Goal: Task Accomplishment & Management: Use online tool/utility

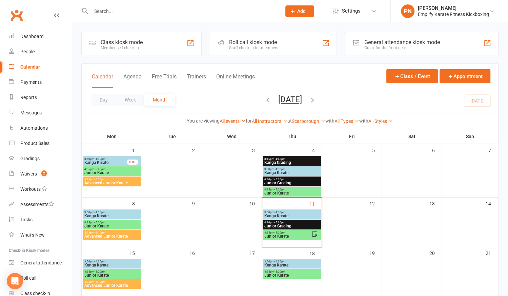
click at [135, 11] on input "text" at bounding box center [183, 10] width 188 height 9
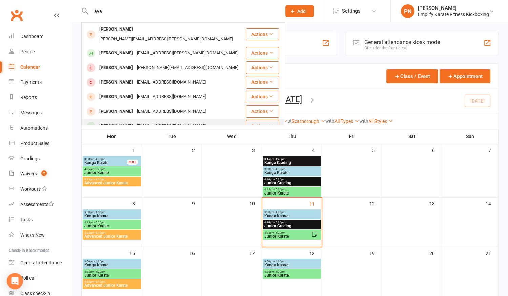
type input "ava"
click at [163, 121] on div "[EMAIL_ADDRESS][DOMAIN_NAME]" at bounding box center [171, 126] width 73 height 10
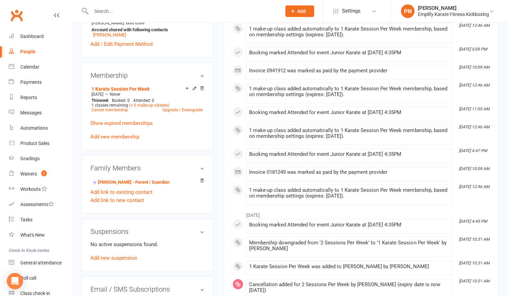
scroll to position [247, 0]
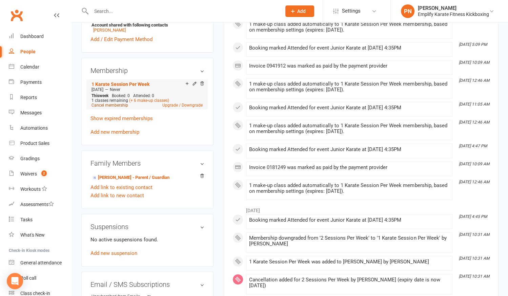
click at [104, 106] on link "Cancel membership" at bounding box center [110, 105] width 37 height 5
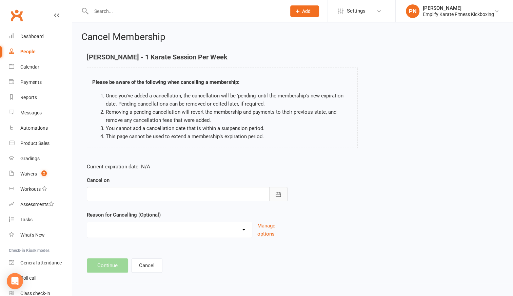
click at [279, 195] on icon "button" at bounding box center [278, 194] width 7 height 7
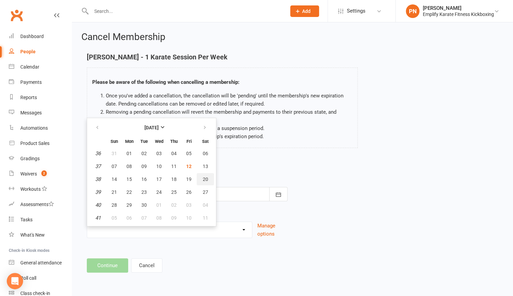
click at [205, 178] on span "20" at bounding box center [205, 178] width 5 height 5
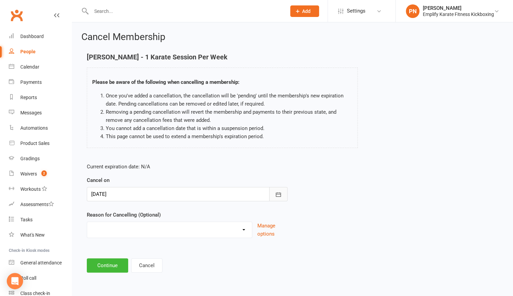
click at [282, 197] on button "button" at bounding box center [278, 194] width 18 height 14
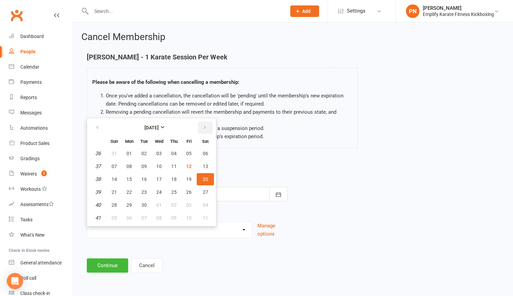
click at [205, 129] on icon "button" at bounding box center [204, 127] width 5 height 5
click at [186, 189] on span "21" at bounding box center [188, 191] width 5 height 5
type input "[DATE]"
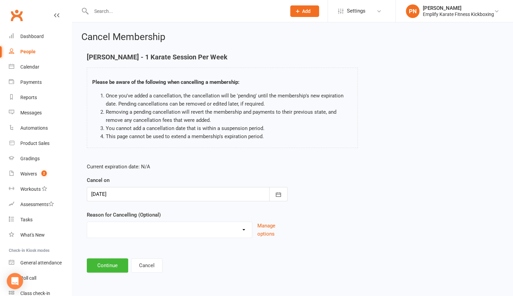
click at [163, 232] on select "Break and return downgrade Holiday Injury Life issues Lost interest Money Movin…" at bounding box center [169, 229] width 165 height 14
click at [375, 163] on div "Current expiration date: N/A Cancel on [DATE] [DATE] Sun Mon Tue Wed Thu Fri Sa…" at bounding box center [292, 202] width 421 height 90
click at [244, 228] on select "Break and return downgrade Holiday Injury Life issues Lost interest Money Movin…" at bounding box center [169, 229] width 165 height 14
select select "0"
click at [87, 222] on select "Break and return downgrade Holiday Injury Life issues Lost interest Money Movin…" at bounding box center [169, 229] width 165 height 14
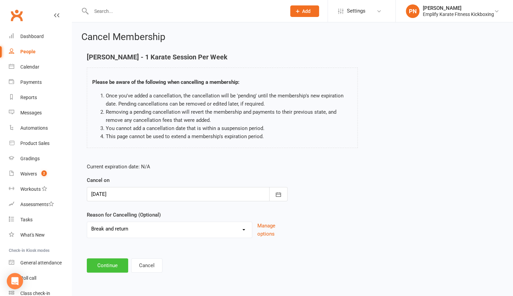
click at [109, 262] on button "Continue" at bounding box center [107, 265] width 41 height 14
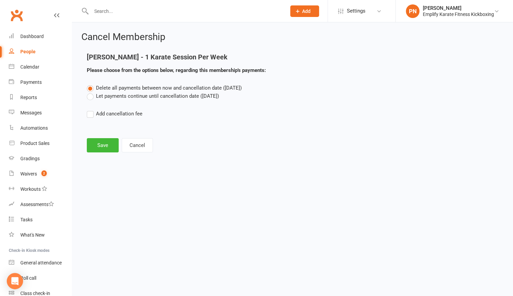
click at [93, 95] on label "Let payments continue until cancellation date ([DATE])" at bounding box center [153, 96] width 132 height 8
click at [91, 92] on input "Let payments continue until cancellation date ([DATE])" at bounding box center [89, 92] width 4 height 0
click at [106, 145] on button "Save" at bounding box center [103, 145] width 32 height 14
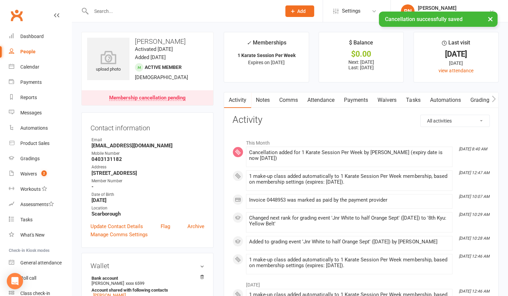
click at [356, 100] on link "Payments" at bounding box center [356, 100] width 34 height 16
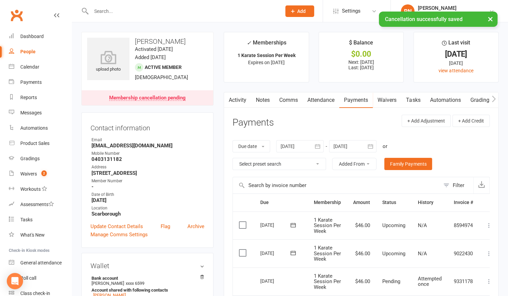
click at [360, 145] on div at bounding box center [352, 146] width 47 height 12
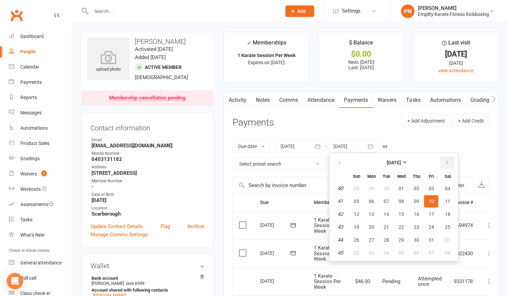
click at [445, 162] on icon "button" at bounding box center [447, 162] width 5 height 5
click at [415, 235] on button "01" at bounding box center [416, 240] width 14 height 12
type input "[DATE]"
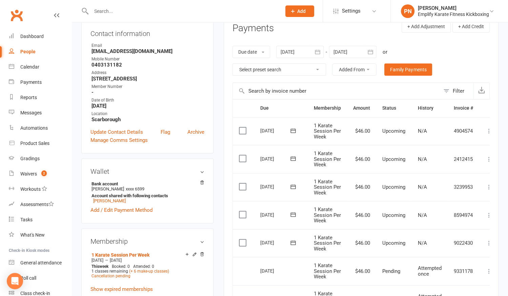
scroll to position [92, 0]
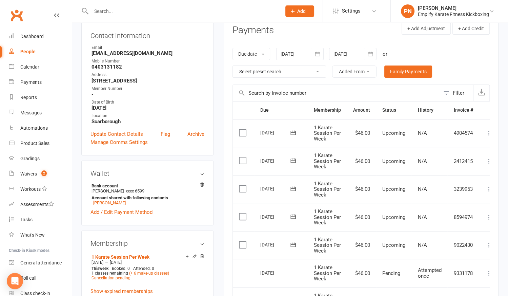
click at [247, 130] on label at bounding box center [243, 132] width 9 height 7
click at [243, 129] on input "checkbox" at bounding box center [241, 129] width 4 height 0
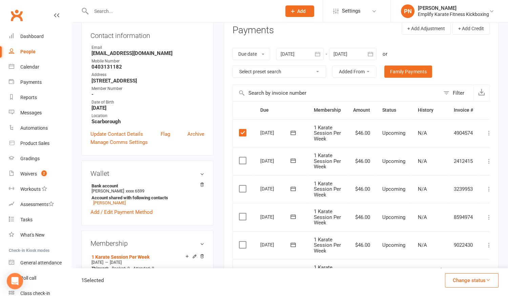
click at [489, 278] on icon "button" at bounding box center [488, 279] width 5 height 5
click at [457, 261] on link "Skipped" at bounding box center [464, 262] width 67 height 14
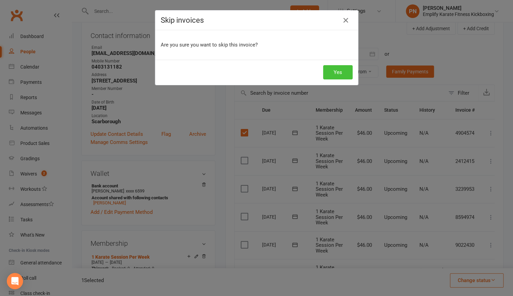
click at [338, 71] on button "Yes" at bounding box center [337, 72] width 29 height 14
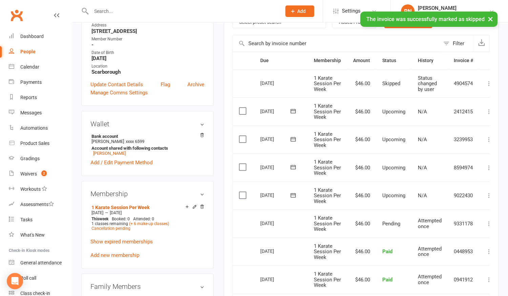
scroll to position [154, 0]
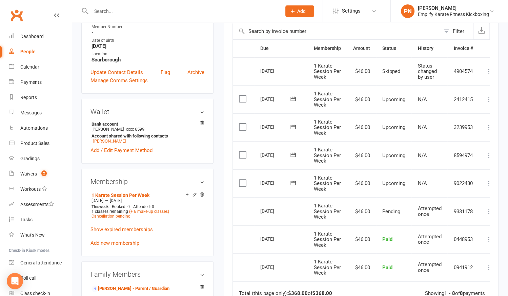
click at [110, 15] on input "text" at bounding box center [183, 10] width 188 height 9
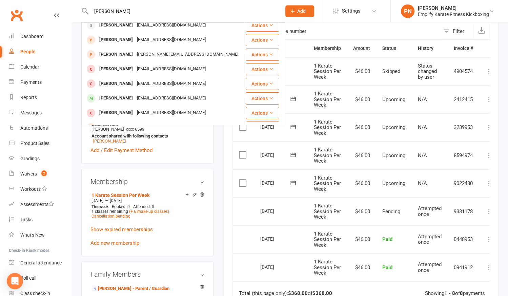
scroll to position [61, 0]
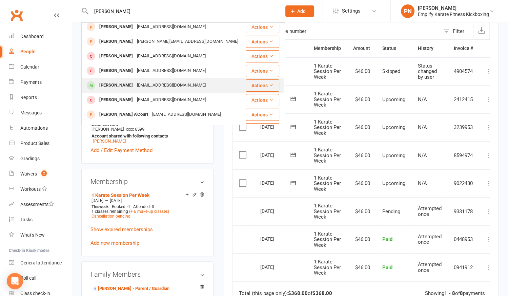
type input "[PERSON_NAME]"
click at [131, 85] on div "[PERSON_NAME]" at bounding box center [116, 85] width 38 height 10
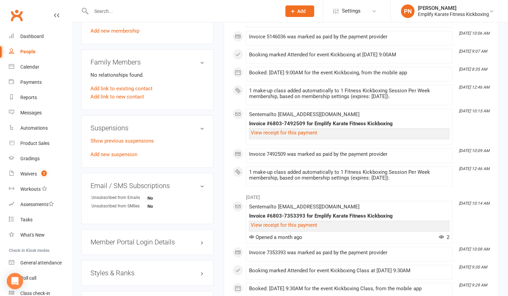
scroll to position [339, 0]
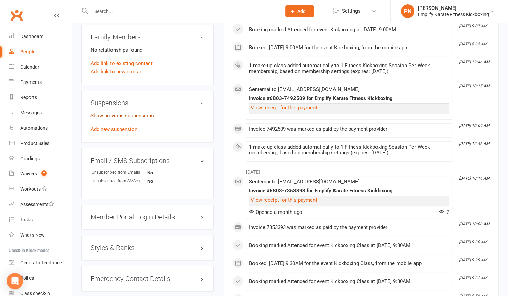
click at [125, 113] on link "Show previous suspensions" at bounding box center [122, 116] width 63 height 6
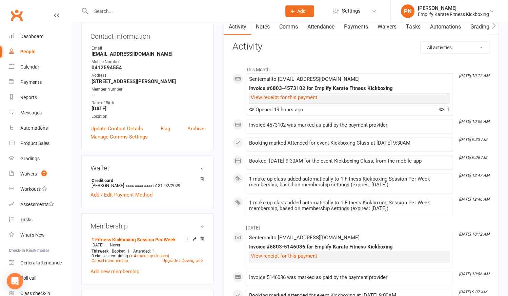
scroll to position [0, 0]
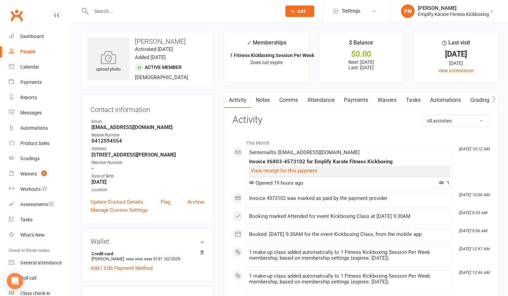
click at [366, 100] on link "Payments" at bounding box center [356, 100] width 34 height 16
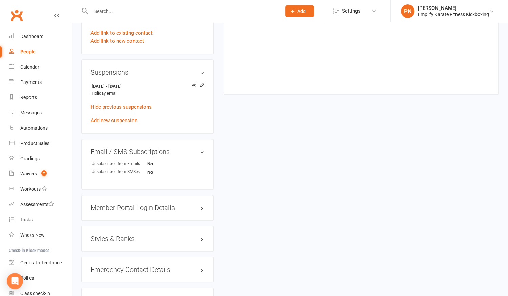
scroll to position [370, 0]
click at [111, 119] on link "Add new suspension" at bounding box center [114, 120] width 47 height 6
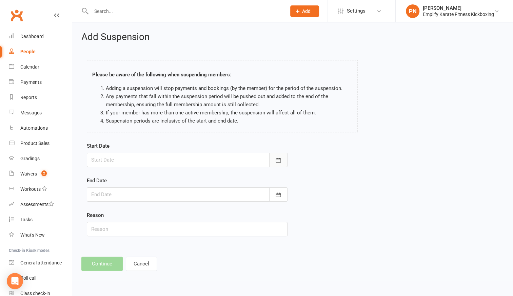
click at [275, 161] on icon "button" at bounding box center [278, 160] width 7 height 7
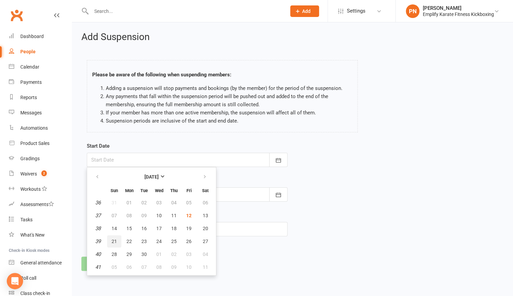
click at [116, 240] on span "21" at bounding box center [114, 240] width 5 height 5
type input "[DATE]"
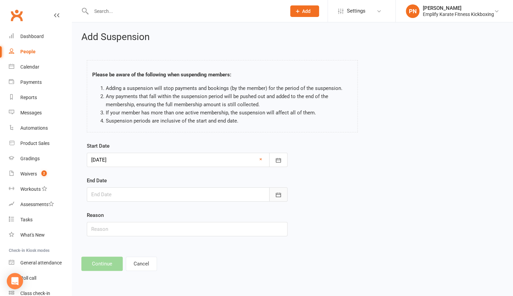
click at [276, 190] on button "button" at bounding box center [278, 194] width 18 height 14
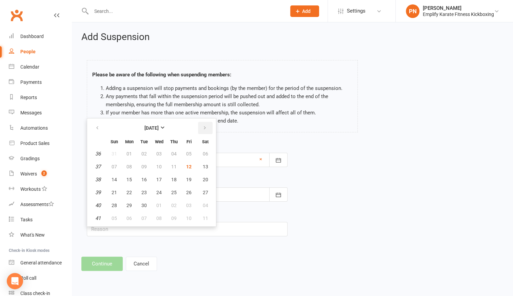
click at [203, 128] on icon "button" at bounding box center [204, 127] width 5 height 5
click at [190, 204] on span "31" at bounding box center [188, 204] width 5 height 5
type input "[DATE]"
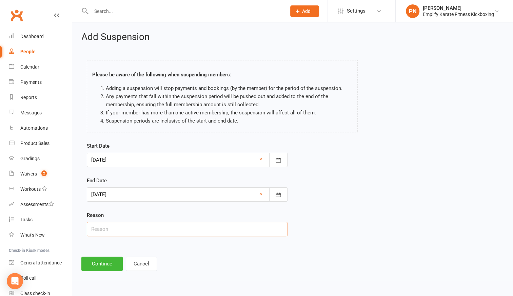
click at [123, 228] on input "text" at bounding box center [187, 229] width 201 height 14
type input "Work email"
click at [108, 259] on button "Continue" at bounding box center [101, 263] width 41 height 14
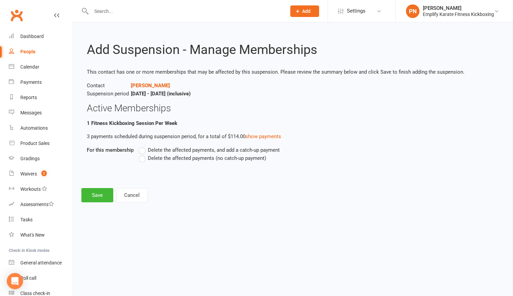
click at [142, 158] on label "Delete the affected payments (no catch-up payment)" at bounding box center [202, 158] width 127 height 8
click at [142, 154] on input "Delete the affected payments (no catch-up payment)" at bounding box center [141, 154] width 4 height 0
click at [94, 194] on button "Save" at bounding box center [97, 195] width 32 height 14
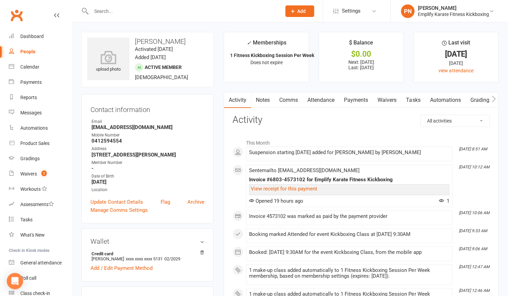
click at [149, 4] on div at bounding box center [178, 11] width 195 height 22
click at [149, 11] on input "text" at bounding box center [183, 10] width 188 height 9
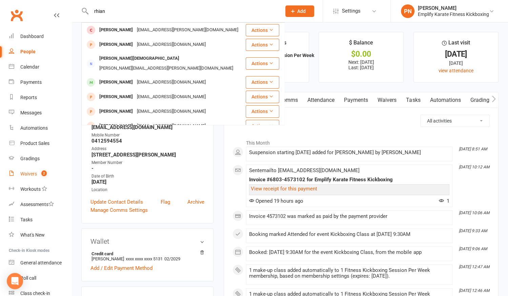
type input "rhian"
click at [34, 173] on div "Waivers" at bounding box center [28, 173] width 17 height 5
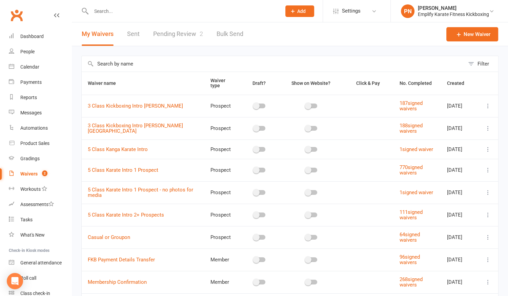
click at [191, 31] on link "Pending Review 2" at bounding box center [178, 33] width 50 height 23
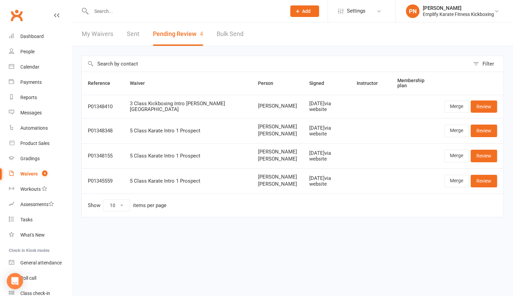
click at [119, 11] on input "text" at bounding box center [185, 10] width 192 height 9
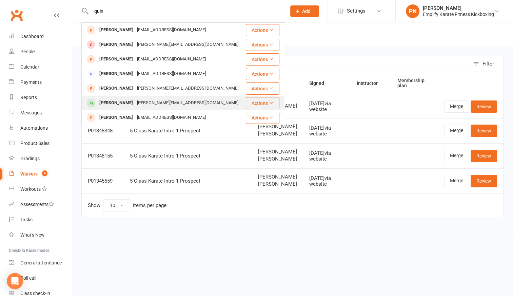
type input "quin"
click at [135, 104] on div "[PERSON_NAME][EMAIL_ADDRESS][DOMAIN_NAME]" at bounding box center [187, 103] width 105 height 10
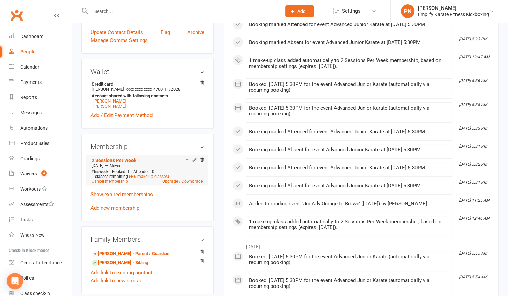
scroll to position [247, 0]
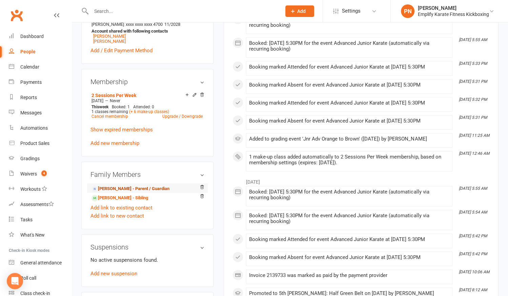
click at [131, 185] on link "[PERSON_NAME] - Parent / Guardian" at bounding box center [131, 188] width 78 height 7
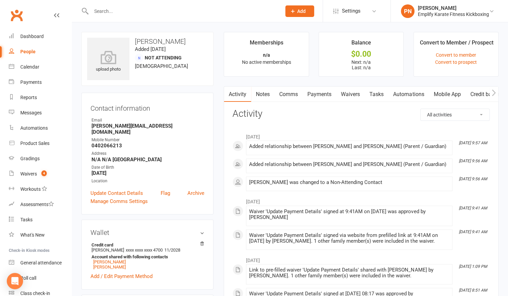
click at [353, 93] on link "Waivers" at bounding box center [350, 94] width 28 height 16
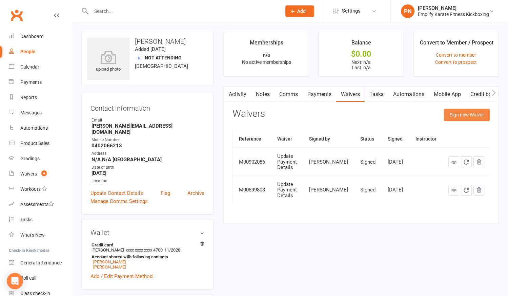
click at [479, 115] on button "Sign new Waiver" at bounding box center [467, 115] width 46 height 12
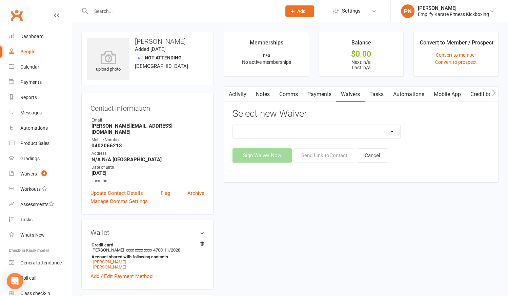
click at [391, 131] on select "FKB Payment Details Transfer Membership Confirmation Update Payment Details" at bounding box center [316, 132] width 167 height 14
select select "7374"
click at [233, 125] on select "FKB Payment Details Transfer Membership Confirmation Update Payment Details" at bounding box center [316, 132] width 167 height 14
click at [310, 155] on button "Send Link to Contact" at bounding box center [325, 155] width 62 height 14
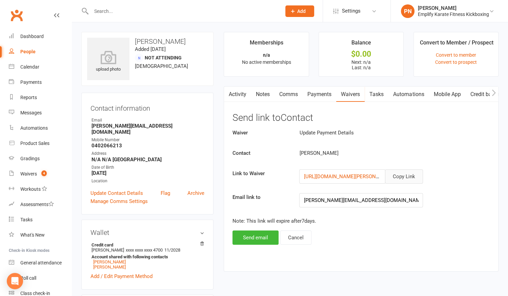
click at [402, 174] on button "Copy Link" at bounding box center [404, 176] width 38 height 14
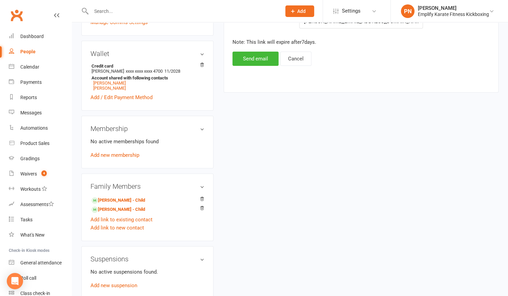
scroll to position [185, 0]
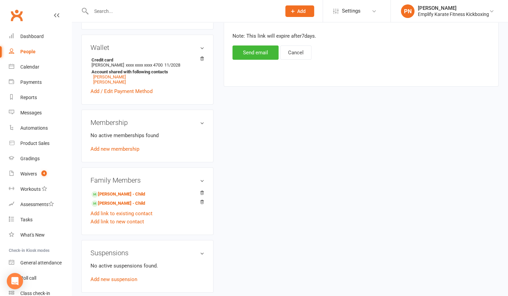
click at [125, 13] on input "text" at bounding box center [183, 10] width 188 height 9
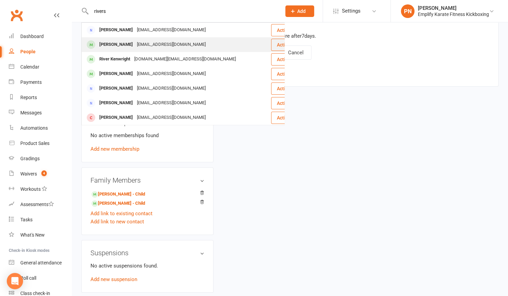
type input "rivers"
click at [122, 43] on div "[PERSON_NAME]" at bounding box center [116, 45] width 38 height 10
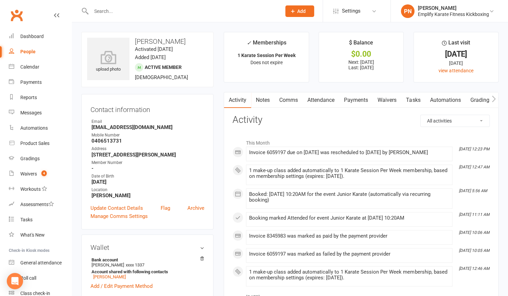
click at [356, 98] on link "Payments" at bounding box center [356, 100] width 34 height 16
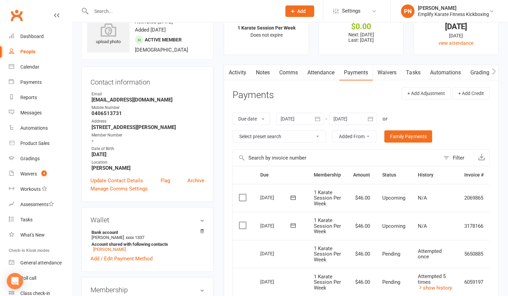
scroll to position [123, 0]
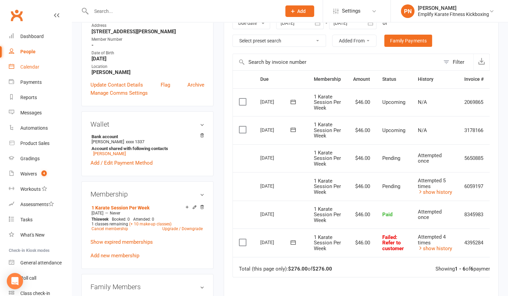
click at [36, 67] on div "Calendar" at bounding box center [29, 66] width 19 height 5
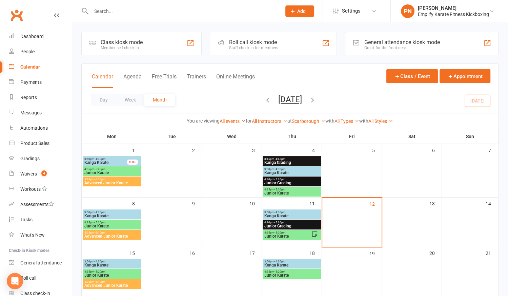
click at [284, 234] on span "Junior Karate" at bounding box center [287, 236] width 47 height 4
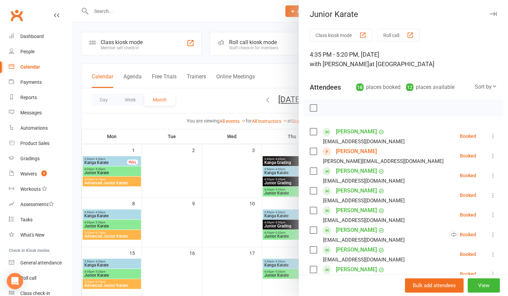
click at [219, 164] on div at bounding box center [290, 148] width 436 height 296
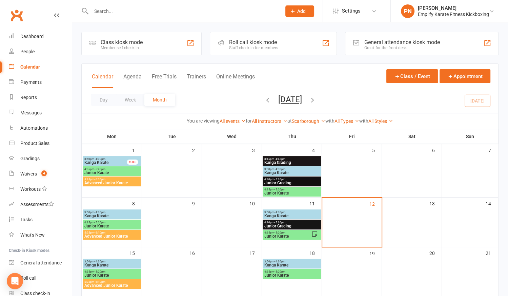
click at [166, 10] on input "text" at bounding box center [183, 10] width 188 height 9
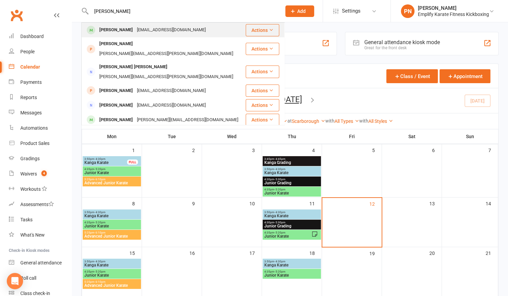
type input "[PERSON_NAME]"
click at [163, 26] on div "[EMAIL_ADDRESS][DOMAIN_NAME]" at bounding box center [171, 30] width 73 height 10
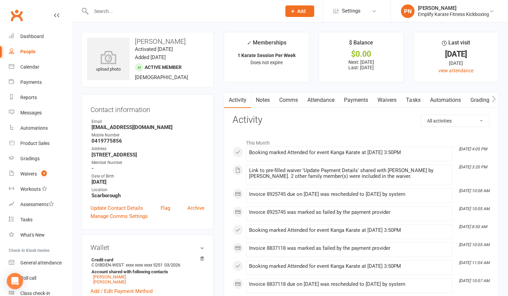
click at [317, 101] on link "Attendance" at bounding box center [321, 100] width 37 height 16
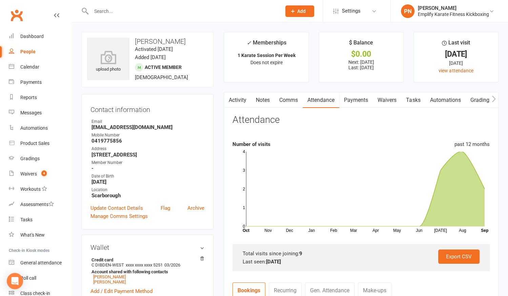
click at [363, 99] on link "Payments" at bounding box center [356, 100] width 34 height 16
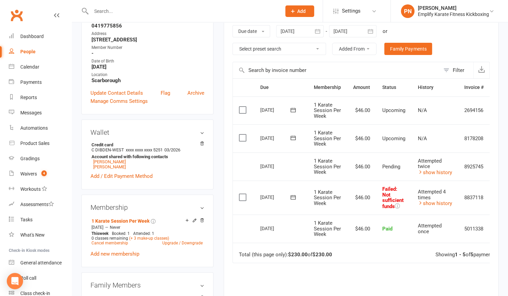
scroll to position [92, 0]
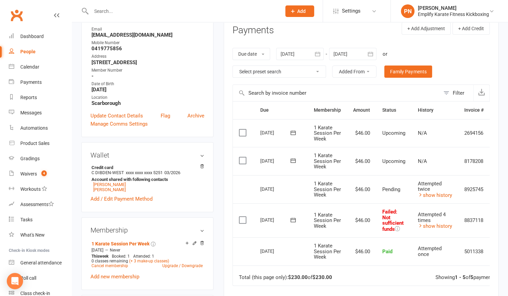
click at [305, 52] on div at bounding box center [299, 54] width 47 height 12
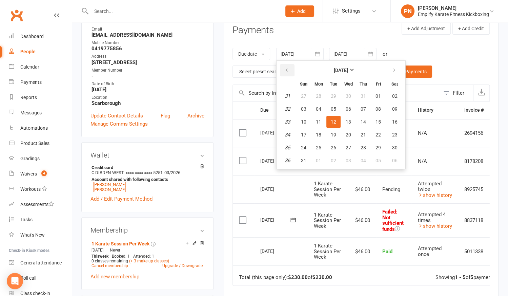
click at [290, 67] on button "button" at bounding box center [287, 70] width 15 height 12
click at [304, 95] on span "01" at bounding box center [303, 95] width 5 height 5
type input "[DATE]"
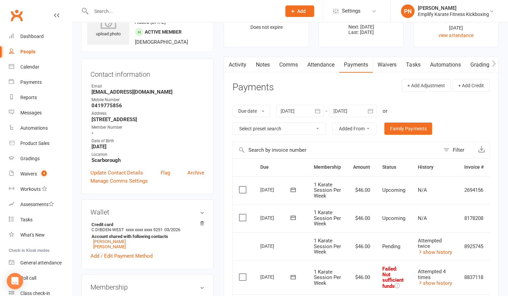
scroll to position [31, 0]
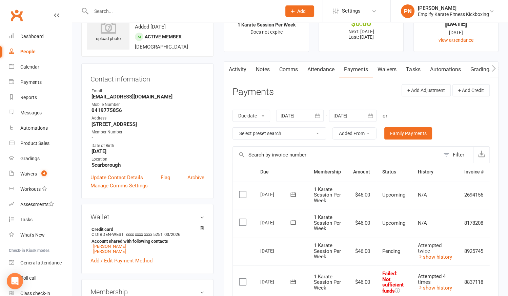
click at [313, 66] on link "Attendance" at bounding box center [321, 70] width 37 height 16
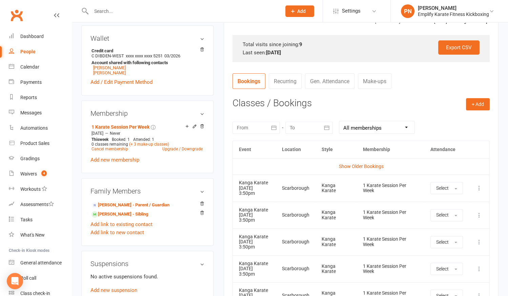
scroll to position [216, 0]
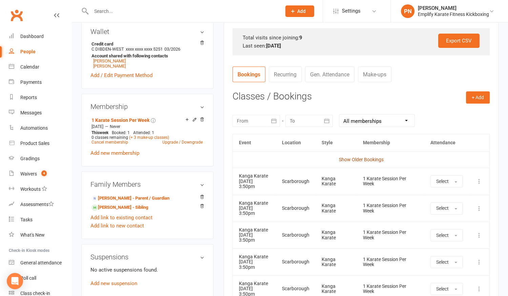
click at [368, 158] on link "Show Older Bookings" at bounding box center [361, 159] width 45 height 5
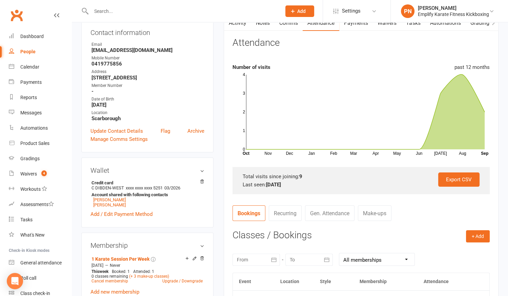
scroll to position [0, 0]
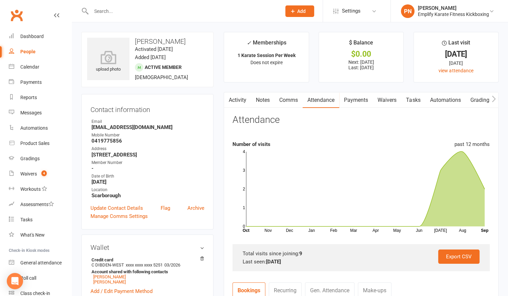
click at [358, 100] on link "Payments" at bounding box center [356, 100] width 34 height 16
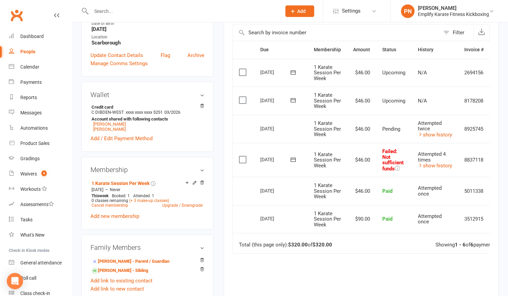
scroll to position [154, 0]
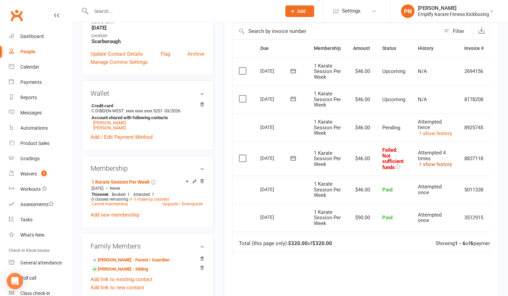
click at [437, 163] on link "show history" at bounding box center [435, 164] width 34 height 6
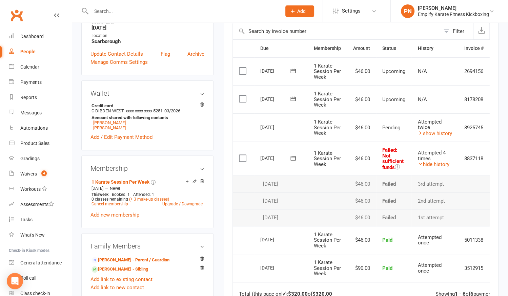
click at [344, 160] on td "1 Karate Session Per Week" at bounding box center [327, 158] width 39 height 34
click at [242, 127] on td "Select this" at bounding box center [243, 127] width 21 height 28
click at [236, 122] on td "Select this" at bounding box center [243, 127] width 21 height 28
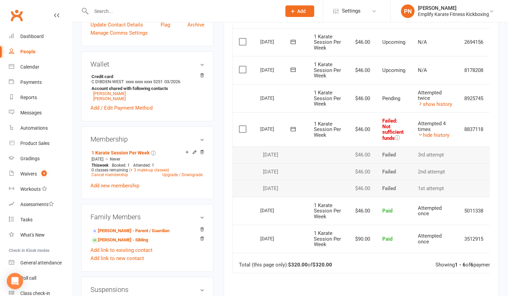
scroll to position [216, 0]
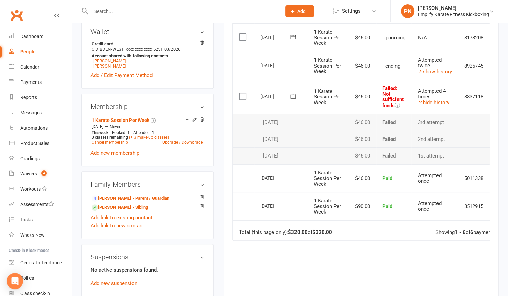
click at [381, 261] on div "Due Contact Membership Amount Status History Invoice # Select this [DATE] [PERS…" at bounding box center [361, 153] width 257 height 350
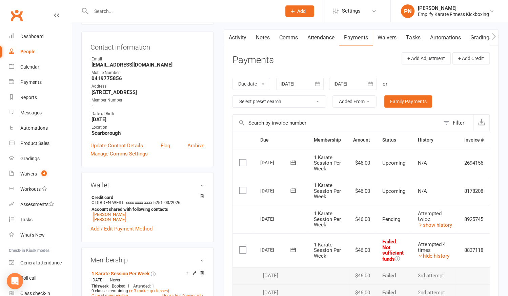
scroll to position [61, 0]
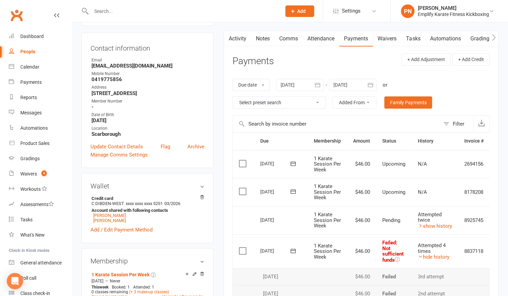
click at [146, 14] on input "text" at bounding box center [183, 10] width 188 height 9
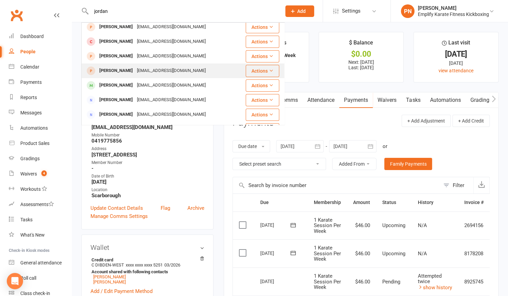
type input "jordan"
click at [135, 71] on div "[EMAIL_ADDRESS][DOMAIN_NAME]" at bounding box center [171, 71] width 73 height 10
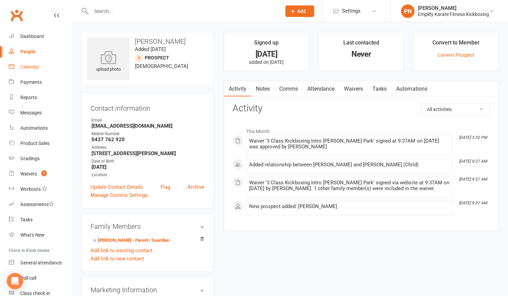
click at [34, 64] on link "Calendar" at bounding box center [40, 66] width 63 height 15
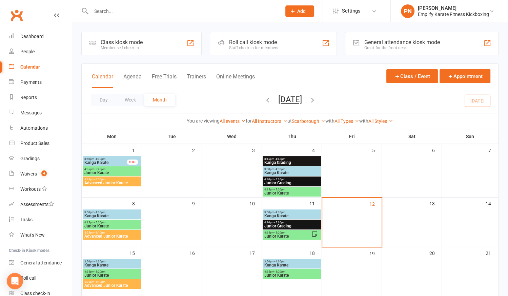
click at [118, 274] on span "Junior Karate" at bounding box center [112, 275] width 56 height 4
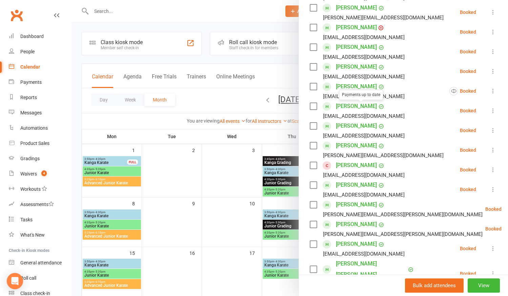
scroll to position [216, 0]
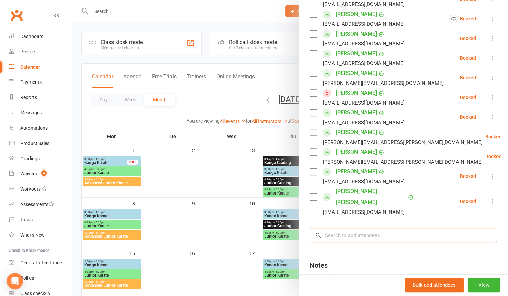
click at [354, 228] on input "search" at bounding box center [404, 235] width 188 height 14
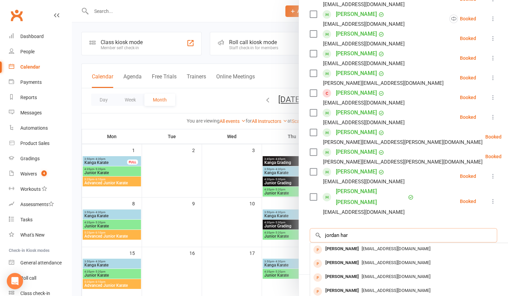
scroll to position [0, 0]
type input "jordan har"
click at [362, 246] on span "[EMAIL_ADDRESS][DOMAIN_NAME]" at bounding box center [396, 248] width 69 height 5
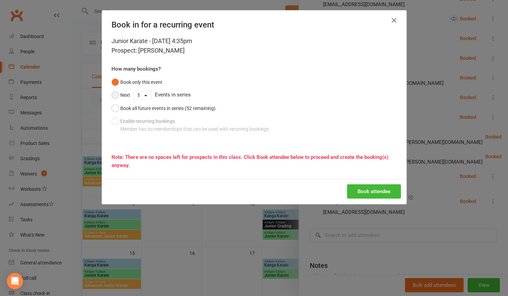
click at [115, 92] on button "Next" at bounding box center [121, 94] width 19 height 13
click at [144, 96] on select "1 2 3 4 5 6 7 8 9 10 11 12 13 14 15 16 17 18 19 20 21 22 23 24 25 26 27 28 29 3…" at bounding box center [142, 95] width 17 height 8
select select "4"
click at [134, 91] on select "1 2 3 4 5 6 7 8 9 10 11 12 13 14 15 16 17 18 19 20 21 22 23 24 25 26 27 28 29 3…" at bounding box center [142, 95] width 17 height 8
click at [381, 198] on div "Book attendee" at bounding box center [254, 191] width 304 height 25
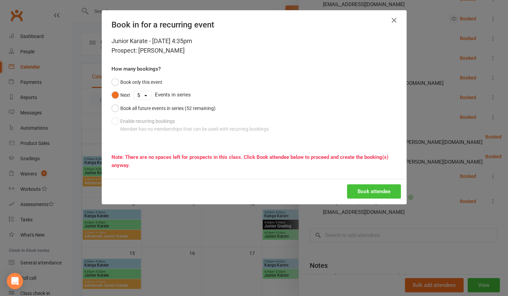
click at [379, 193] on button "Book attendee" at bounding box center [374, 191] width 54 height 14
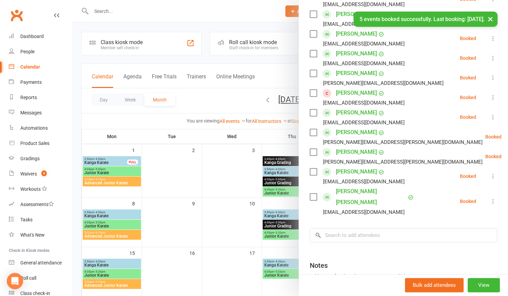
scroll to position [287, 0]
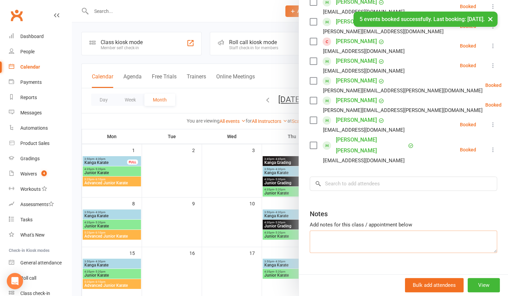
click at [326, 230] on textarea at bounding box center [404, 241] width 188 height 22
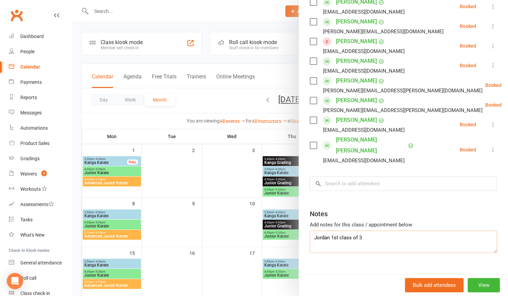
type textarea "Jordan 1st class of 3"
click at [236, 245] on div at bounding box center [290, 148] width 436 height 296
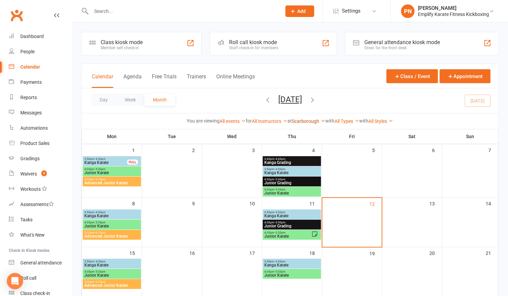
click at [305, 119] on link "Scarborough" at bounding box center [309, 120] width 34 height 5
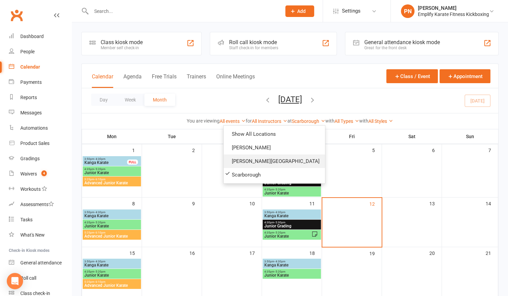
click at [283, 156] on link "[PERSON_NAME][GEOGRAPHIC_DATA]" at bounding box center [274, 161] width 101 height 14
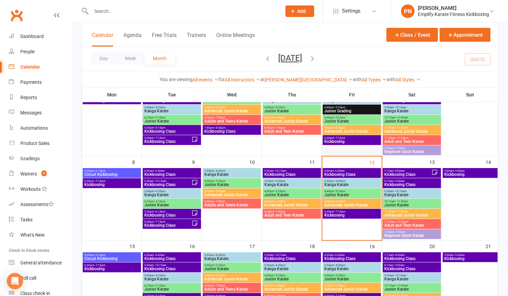
scroll to position [92, 0]
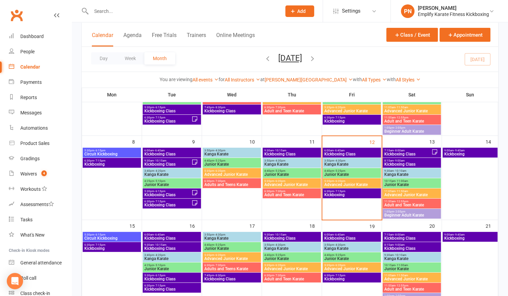
click at [292, 160] on span "3:50pm - 4:30pm" at bounding box center [292, 160] width 56 height 3
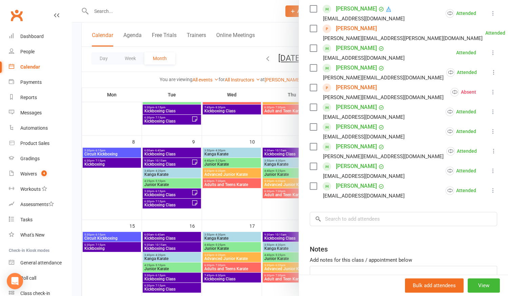
scroll to position [123, 0]
click at [229, 208] on div at bounding box center [290, 148] width 436 height 296
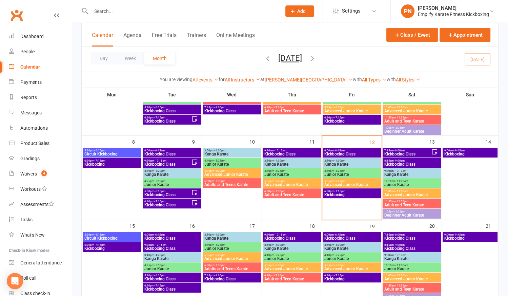
click at [120, 7] on input "text" at bounding box center [183, 10] width 188 height 9
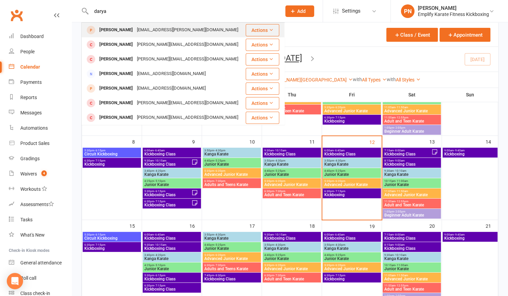
type input "darya"
click at [135, 25] on div "[EMAIL_ADDRESS][PERSON_NAME][DOMAIN_NAME]" at bounding box center [187, 30] width 105 height 10
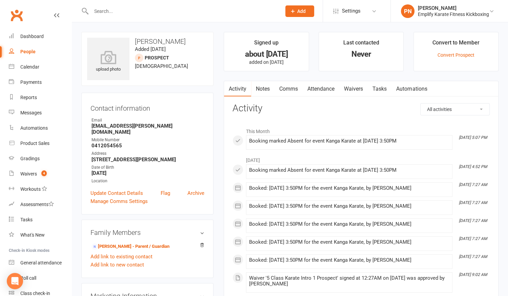
click at [323, 84] on link "Attendance" at bounding box center [321, 89] width 37 height 16
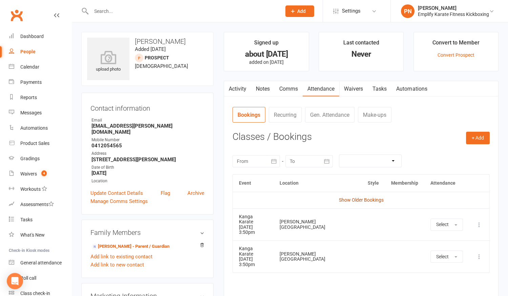
click at [376, 197] on link "Show Older Bookings" at bounding box center [361, 199] width 45 height 5
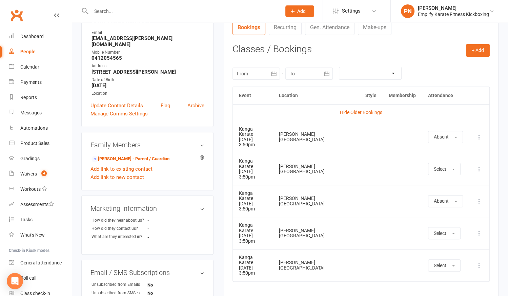
scroll to position [92, 0]
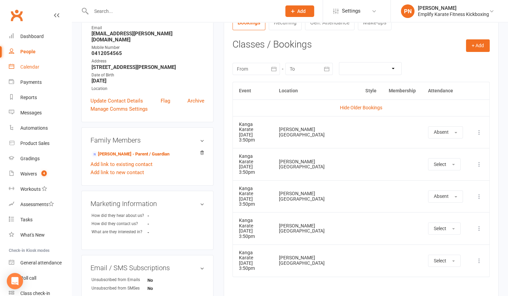
click at [28, 61] on link "Calendar" at bounding box center [40, 66] width 63 height 15
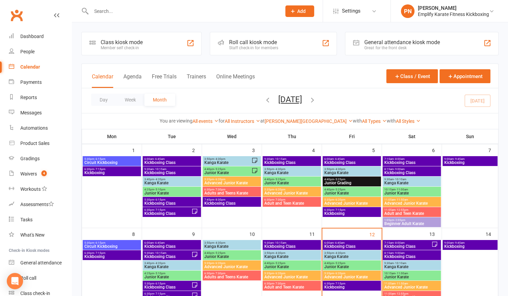
click at [296, 116] on div "You are viewing All events All events Empty events Full events Non-empty events…" at bounding box center [290, 121] width 417 height 16
click at [296, 117] on div "[PERSON_NAME][GEOGRAPHIC_DATA] Show All Locations [PERSON_NAME][GEOGRAPHIC_DATA…" at bounding box center [309, 120] width 88 height 7
click at [297, 122] on link "[PERSON_NAME][GEOGRAPHIC_DATA]" at bounding box center [309, 120] width 88 height 5
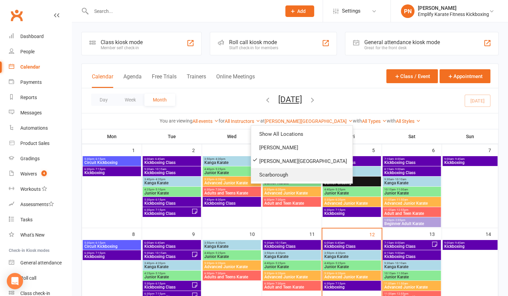
click at [281, 171] on link "Scarborough" at bounding box center [301, 175] width 101 height 14
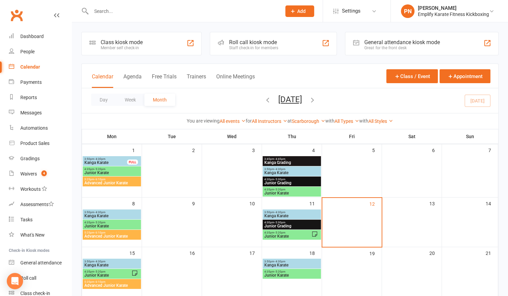
click at [291, 214] on span "Kanga Karate" at bounding box center [292, 216] width 56 height 4
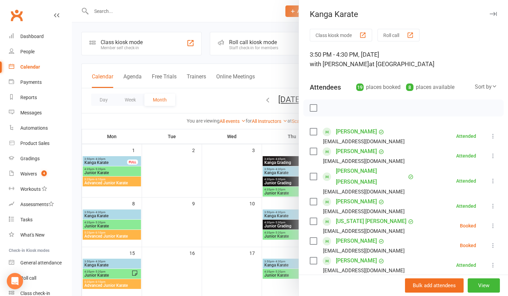
click at [310, 131] on label at bounding box center [313, 131] width 7 height 7
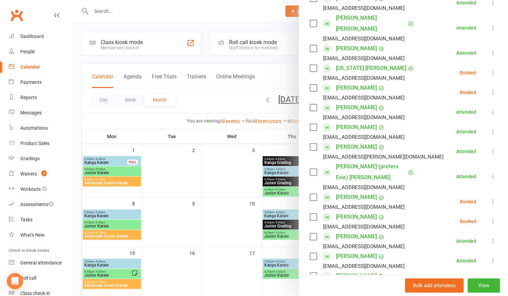
scroll to position [154, 0]
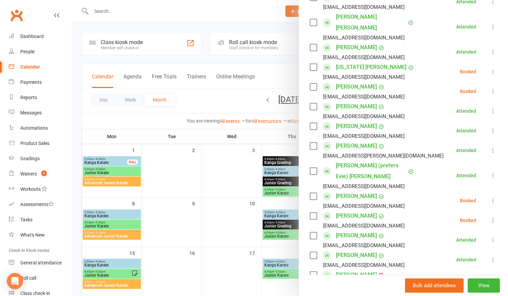
click at [311, 232] on label at bounding box center [313, 235] width 7 height 7
click at [310, 271] on label at bounding box center [313, 274] width 7 height 7
click at [314, 291] on label at bounding box center [313, 294] width 7 height 7
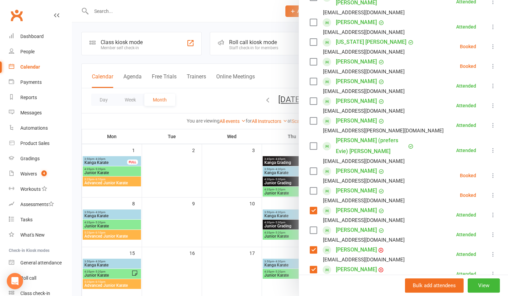
scroll to position [216, 0]
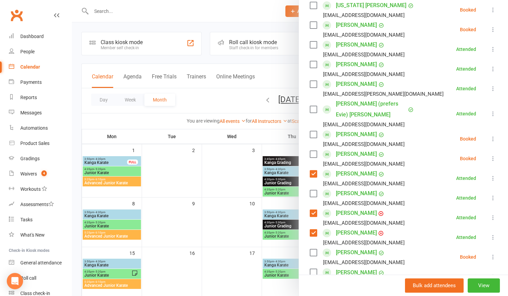
click at [313, 170] on label at bounding box center [313, 173] width 7 height 7
drag, startPoint x: 311, startPoint y: 190, endPoint x: 312, endPoint y: 193, distance: 3.5
click at [312, 210] on label at bounding box center [313, 213] width 7 height 7
click at [312, 229] on label at bounding box center [313, 232] width 7 height 7
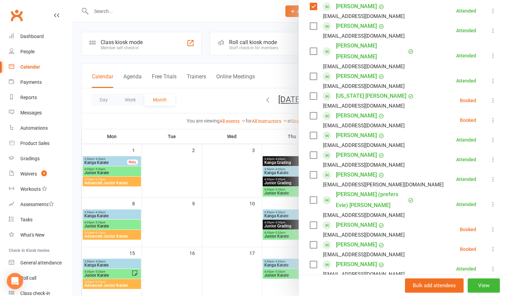
scroll to position [92, 0]
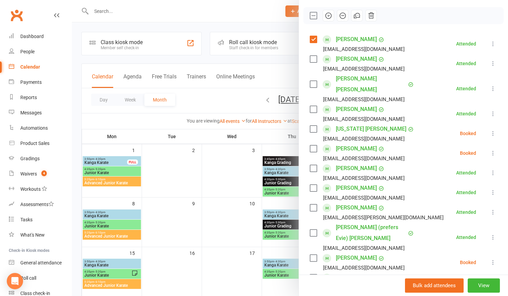
click at [234, 235] on div at bounding box center [290, 148] width 436 height 296
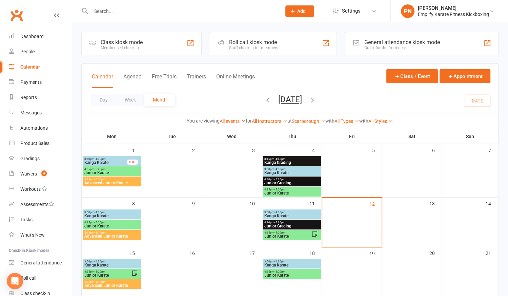
click at [291, 232] on span "4:35pm - 5:20pm" at bounding box center [287, 232] width 47 height 3
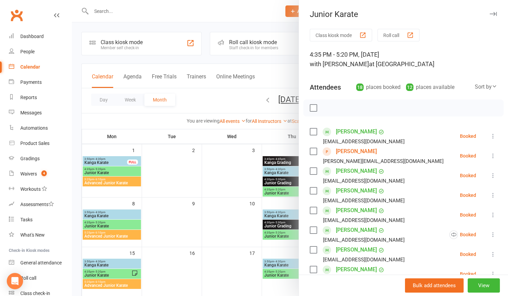
click at [312, 151] on label at bounding box center [313, 151] width 7 height 7
click at [311, 167] on label at bounding box center [313, 170] width 7 height 7
click at [311, 190] on label at bounding box center [313, 190] width 7 height 7
click at [313, 209] on label at bounding box center [313, 210] width 7 height 7
click at [313, 234] on div "[PERSON_NAME] [EMAIL_ADDRESS][DOMAIN_NAME]" at bounding box center [359, 234] width 98 height 20
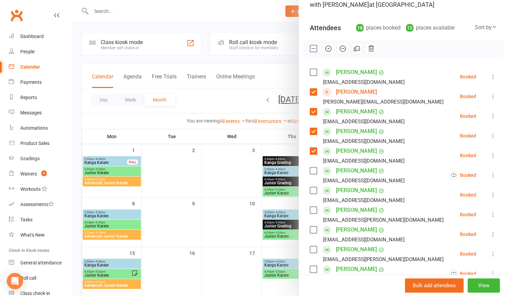
scroll to position [61, 0]
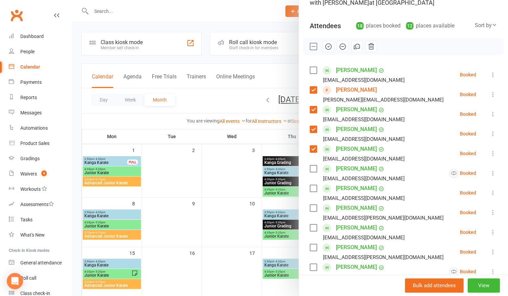
click at [310, 169] on label at bounding box center [313, 168] width 7 height 7
click at [313, 188] on label at bounding box center [313, 188] width 7 height 7
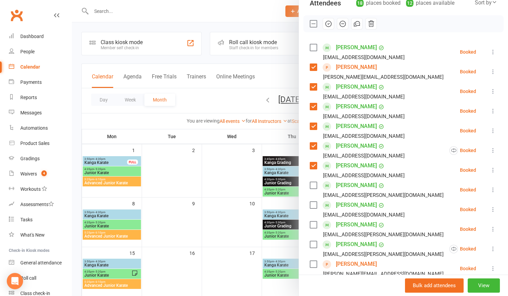
scroll to position [123, 0]
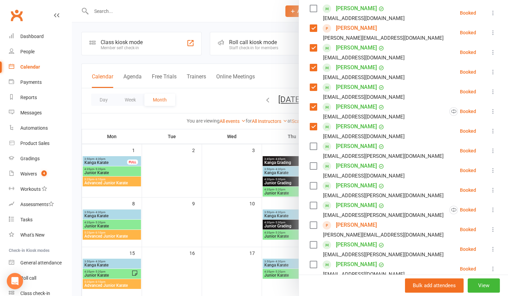
click at [315, 224] on div "[PERSON_NAME] [PERSON_NAME][EMAIL_ADDRESS][DOMAIN_NAME]" at bounding box center [378, 229] width 137 height 20
click at [314, 224] on label at bounding box center [313, 224] width 7 height 7
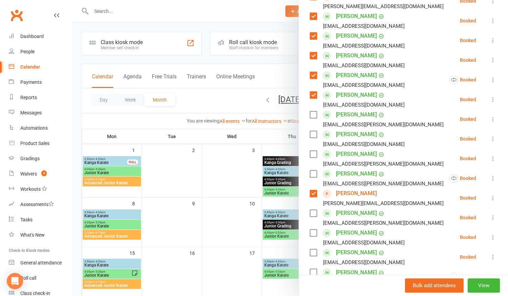
scroll to position [185, 0]
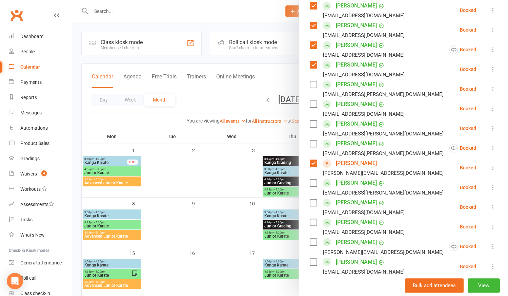
drag, startPoint x: 309, startPoint y: 204, endPoint x: 311, endPoint y: 210, distance: 6.3
click at [310, 204] on label at bounding box center [313, 202] width 7 height 7
click at [311, 222] on label at bounding box center [313, 222] width 7 height 7
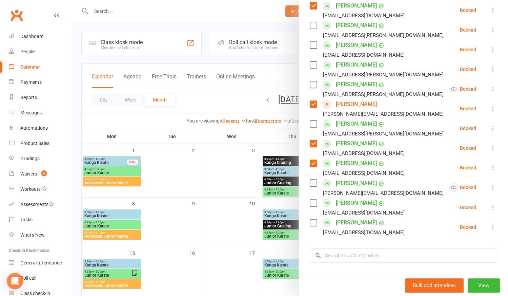
scroll to position [247, 0]
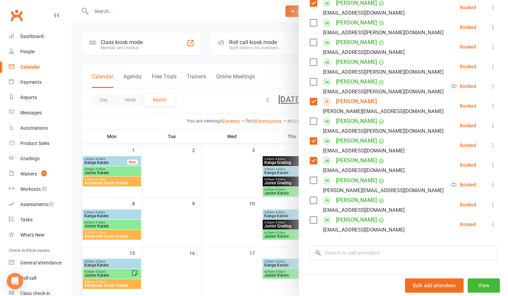
click at [310, 199] on label at bounding box center [313, 200] width 7 height 7
click at [310, 218] on label at bounding box center [313, 219] width 7 height 7
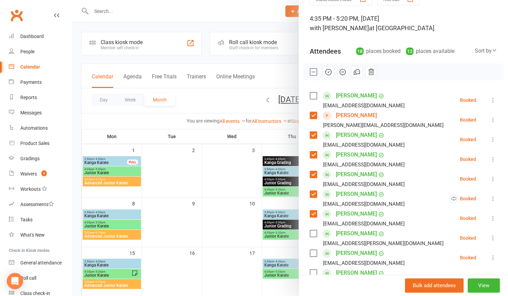
scroll to position [31, 0]
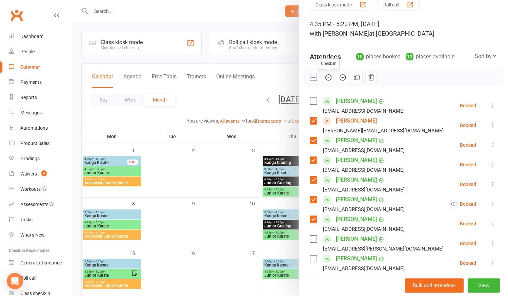
click at [329, 77] on icon "button" at bounding box center [329, 77] width 1 height 1
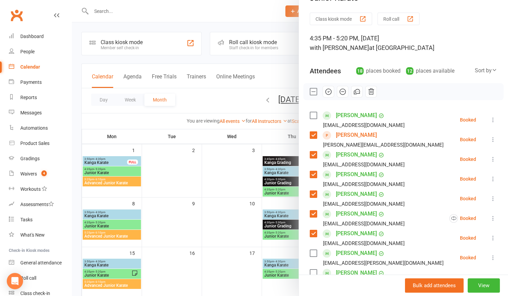
scroll to position [0, 0]
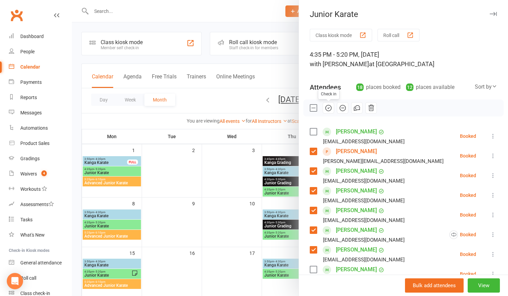
click at [326, 109] on icon "button" at bounding box center [328, 107] width 7 height 7
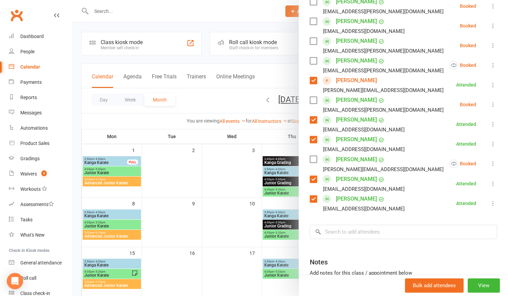
scroll to position [327, 0]
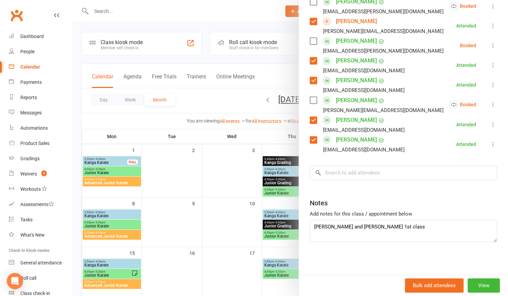
click at [206, 135] on div at bounding box center [290, 148] width 436 height 296
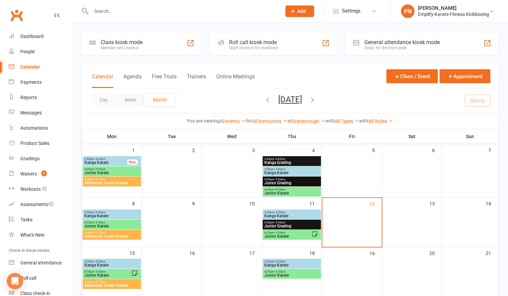
click at [152, 16] on div at bounding box center [178, 11] width 195 height 22
click at [151, 16] on div at bounding box center [178, 11] width 195 height 22
drag, startPoint x: 111, startPoint y: 11, endPoint x: 104, endPoint y: 9, distance: 6.8
click at [109, 11] on input "text" at bounding box center [183, 10] width 188 height 9
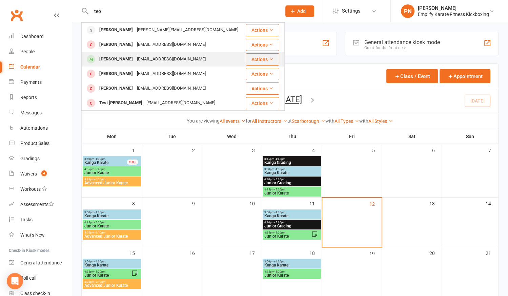
type input "teo"
click at [105, 60] on div "[PERSON_NAME]" at bounding box center [116, 59] width 38 height 10
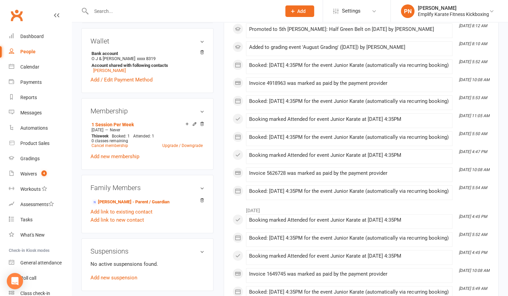
scroll to position [216, 0]
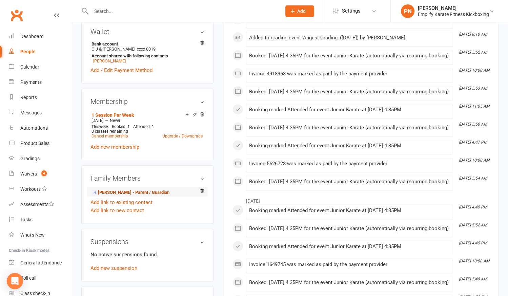
click at [124, 196] on link "[PERSON_NAME] - Parent / Guardian" at bounding box center [131, 192] width 78 height 7
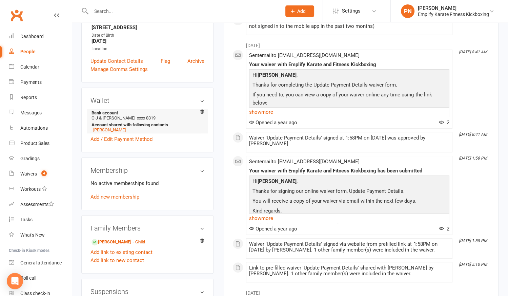
scroll to position [154, 0]
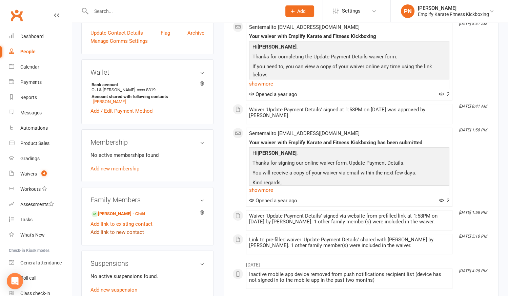
click at [108, 236] on link "Add link to new contact" at bounding box center [118, 232] width 54 height 8
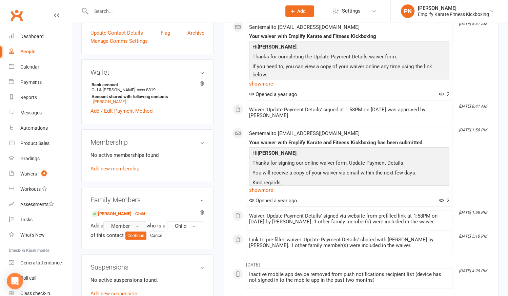
click at [116, 231] on button "Member" at bounding box center [124, 226] width 43 height 10
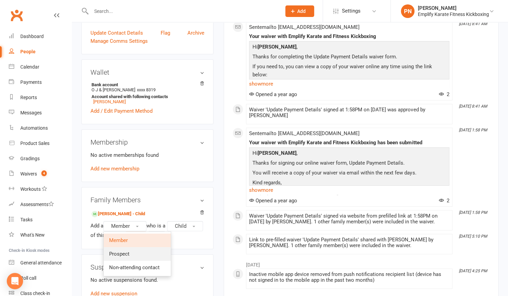
click at [115, 256] on span "Prospect" at bounding box center [119, 254] width 20 height 6
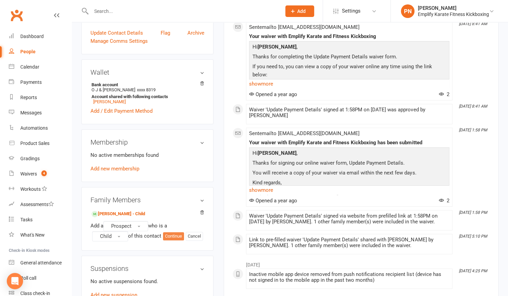
click at [169, 240] on button "Continue" at bounding box center [173, 236] width 21 height 8
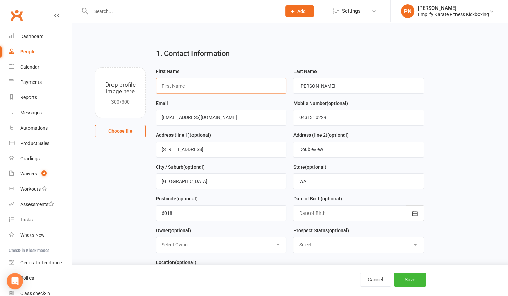
click at [186, 85] on input "text" at bounding box center [221, 86] width 131 height 16
type input "Cassio"
click at [422, 281] on button "Save" at bounding box center [410, 279] width 32 height 14
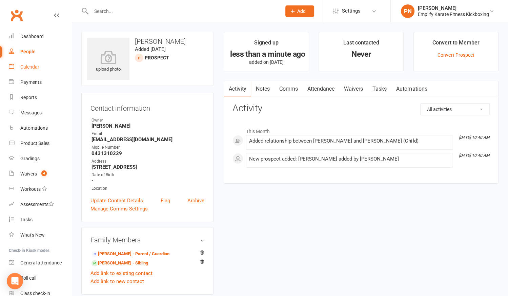
click at [33, 68] on div "Calendar" at bounding box center [29, 66] width 19 height 5
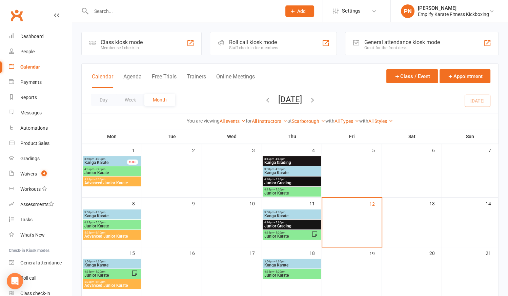
click at [286, 236] on span "Junior Karate" at bounding box center [287, 236] width 47 height 4
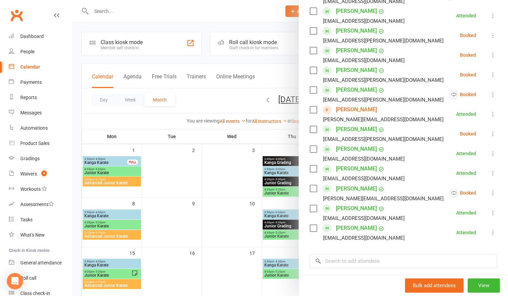
scroll to position [247, 0]
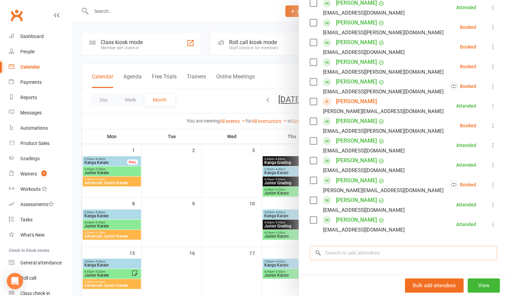
click at [357, 254] on input "search" at bounding box center [404, 252] width 188 height 14
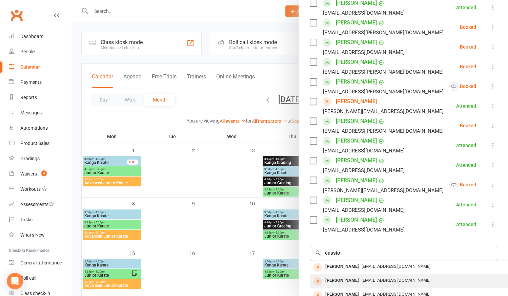
type input "cassio"
click at [362, 280] on span "[EMAIL_ADDRESS][DOMAIN_NAME]" at bounding box center [396, 279] width 69 height 5
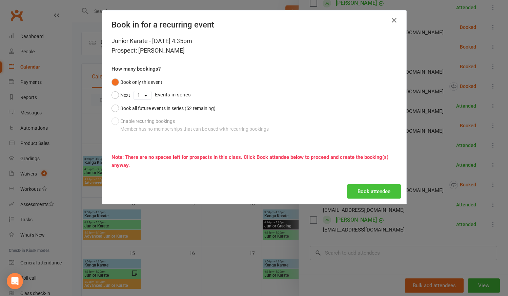
click at [377, 194] on button "Book attendee" at bounding box center [374, 191] width 54 height 14
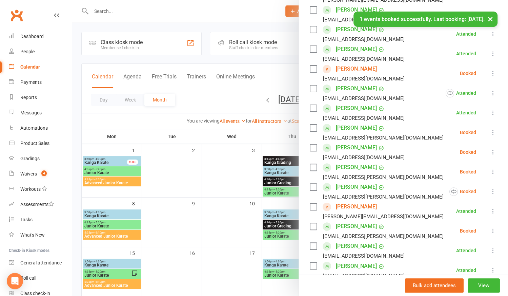
scroll to position [112, 0]
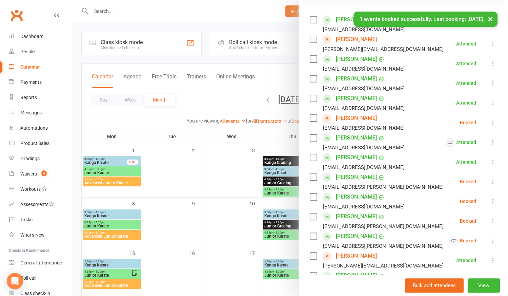
click at [490, 121] on icon at bounding box center [493, 122] width 7 height 7
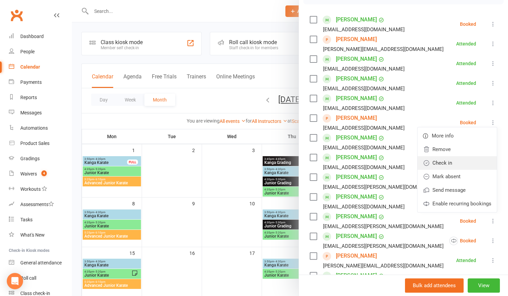
click at [440, 163] on link "Check in" at bounding box center [457, 163] width 79 height 14
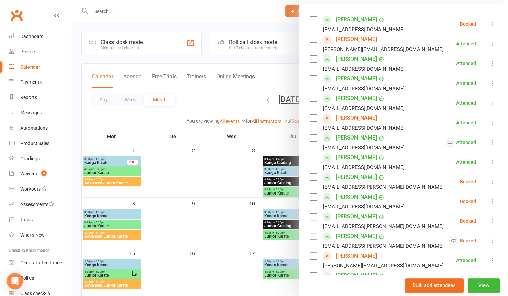
click at [231, 262] on div at bounding box center [290, 148] width 436 height 296
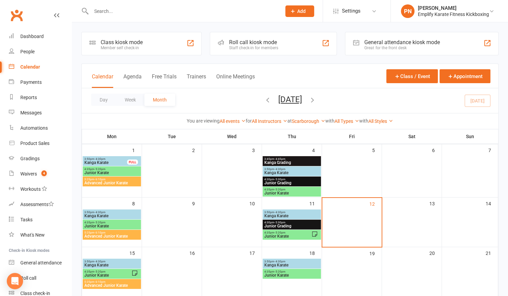
click at [103, 11] on input "text" at bounding box center [183, 10] width 188 height 9
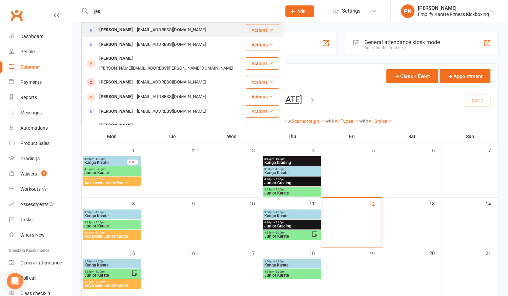
type input "jes"
click at [106, 31] on div "[PERSON_NAME]" at bounding box center [116, 30] width 38 height 10
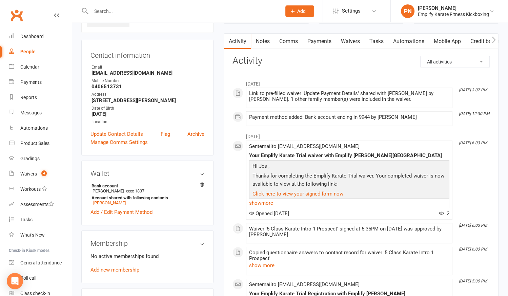
scroll to position [123, 0]
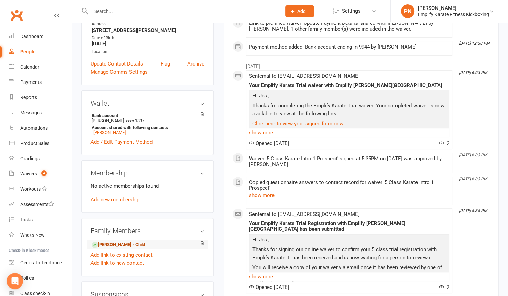
click at [124, 248] on link "[PERSON_NAME] - Child" at bounding box center [119, 244] width 54 height 7
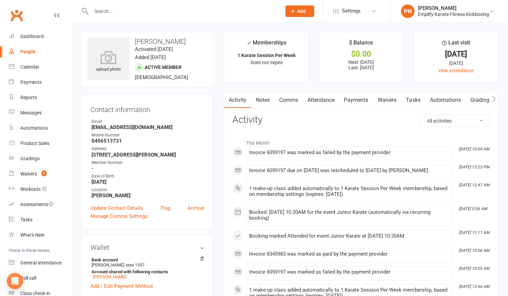
click at [360, 95] on link "Payments" at bounding box center [356, 100] width 34 height 16
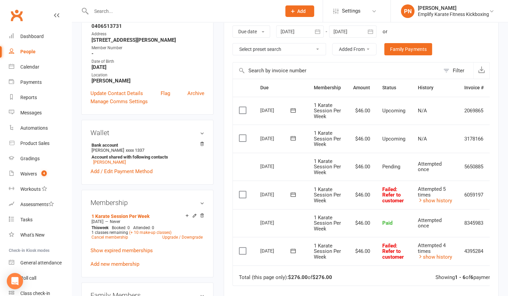
scroll to position [123, 0]
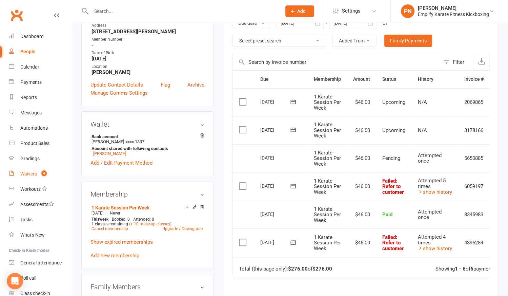
click at [24, 174] on div "Waivers" at bounding box center [28, 173] width 17 height 5
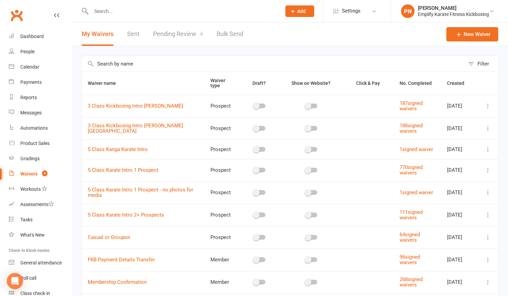
click at [188, 32] on link "Pending Review 4" at bounding box center [178, 33] width 50 height 23
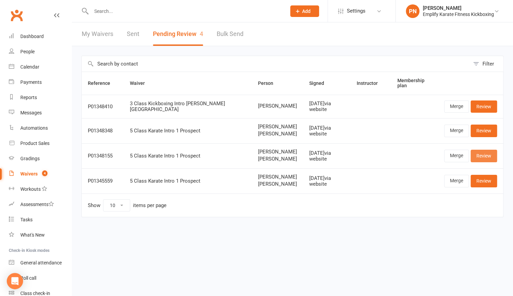
click at [478, 156] on link "Review" at bounding box center [484, 156] width 26 height 12
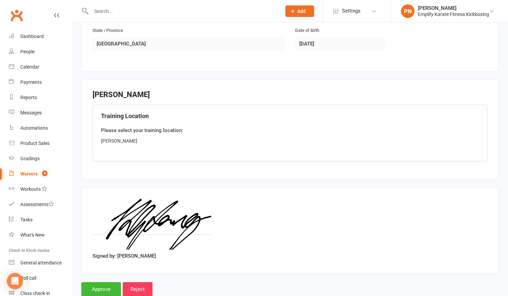
scroll to position [520, 0]
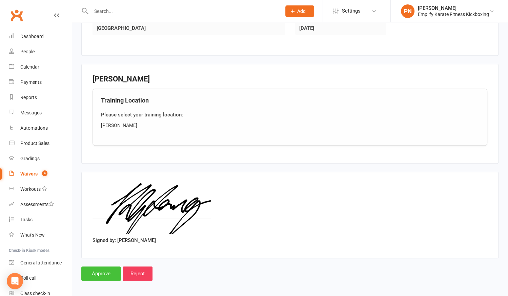
click at [113, 271] on input "Approve" at bounding box center [101, 273] width 40 height 14
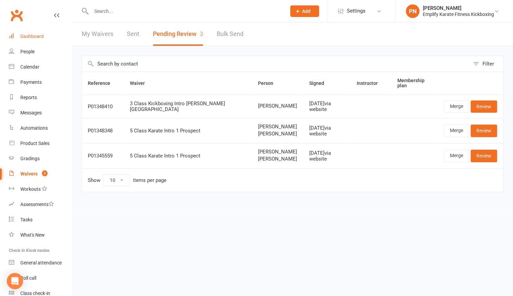
click at [28, 35] on div "Dashboard" at bounding box center [31, 36] width 23 height 5
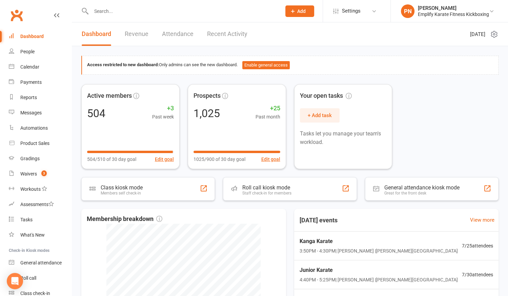
click at [225, 36] on link "Recent Activity" at bounding box center [227, 33] width 40 height 23
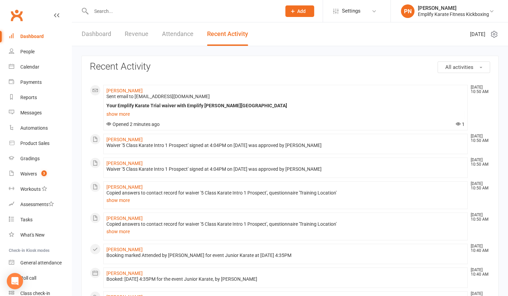
click at [124, 135] on li "[PERSON_NAME] [DATE] 10:50 AM Waiver '5 Class Karate Intro 1 Prospect' signed a…" at bounding box center [285, 144] width 364 height 20
click at [125, 137] on link "[PERSON_NAME]" at bounding box center [124, 139] width 36 height 5
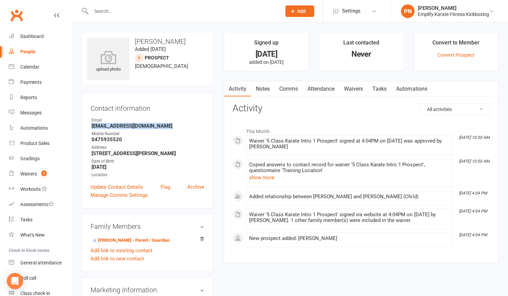
drag, startPoint x: 105, startPoint y: 126, endPoint x: 171, endPoint y: 125, distance: 66.1
click at [171, 125] on strong "[EMAIL_ADDRESS][DOMAIN_NAME]" at bounding box center [148, 126] width 113 height 6
copy strong "[EMAIL_ADDRESS][DOMAIN_NAME]"
click at [24, 172] on div "Waivers" at bounding box center [28, 173] width 17 height 5
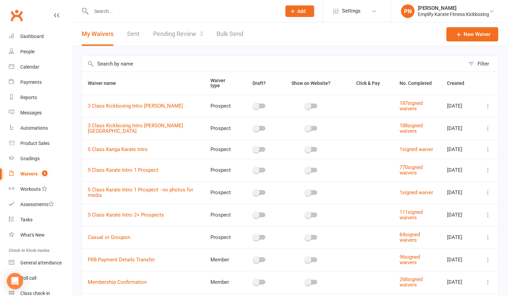
click at [170, 31] on link "Pending Review 3" at bounding box center [178, 33] width 50 height 23
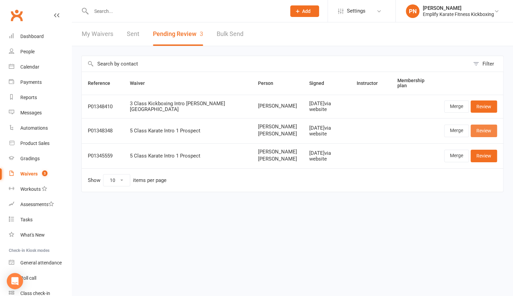
click at [487, 129] on link "Review" at bounding box center [484, 130] width 26 height 12
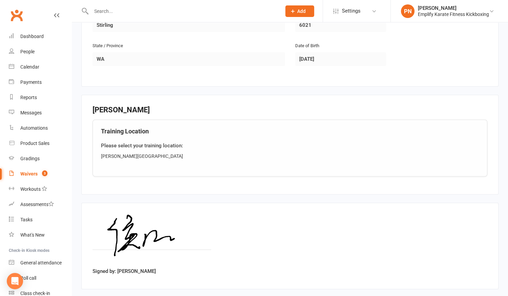
scroll to position [520, 0]
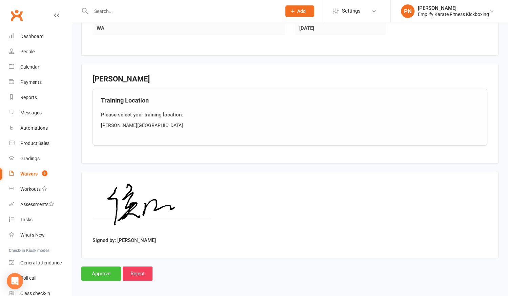
click at [111, 268] on input "Approve" at bounding box center [101, 273] width 40 height 14
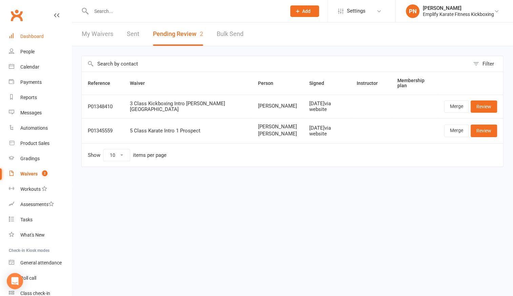
click at [38, 38] on div "Dashboard" at bounding box center [31, 36] width 23 height 5
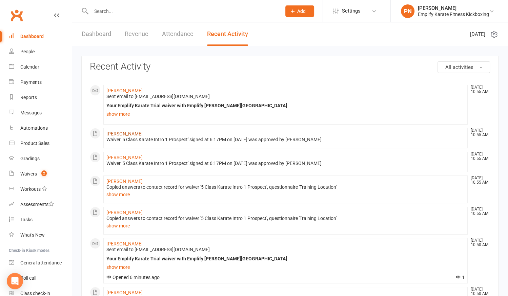
click at [114, 133] on link "[PERSON_NAME]" at bounding box center [124, 133] width 36 height 5
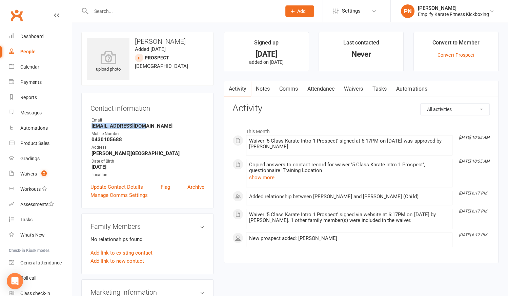
drag, startPoint x: 97, startPoint y: 125, endPoint x: 148, endPoint y: 125, distance: 51.2
click at [148, 125] on strong "[EMAIL_ADDRESS][DOMAIN_NAME]" at bounding box center [148, 126] width 113 height 6
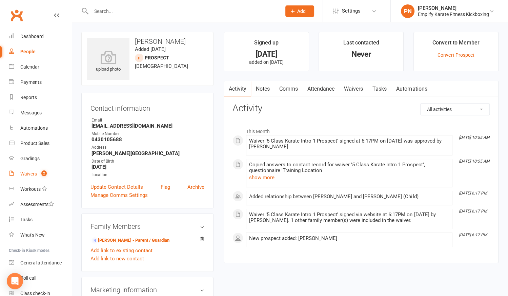
click at [25, 171] on div "Waivers" at bounding box center [28, 173] width 17 height 5
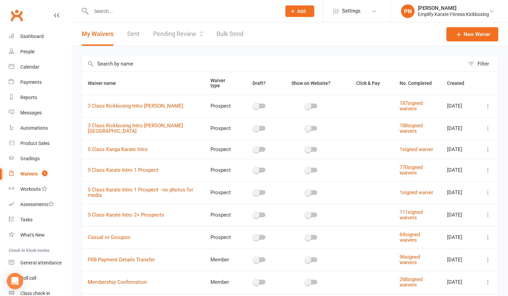
click at [188, 35] on link "Pending Review 2" at bounding box center [178, 33] width 50 height 23
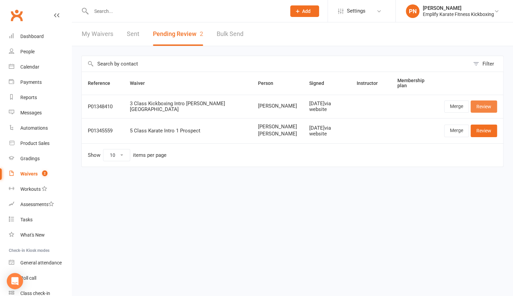
click at [491, 101] on link "Review" at bounding box center [484, 106] width 26 height 12
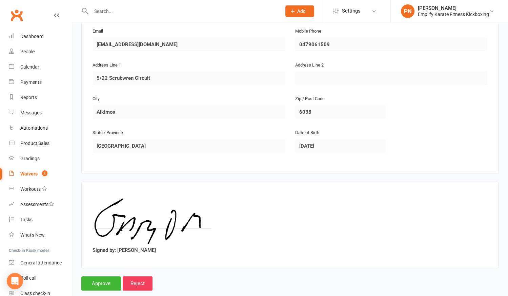
scroll to position [156, 0]
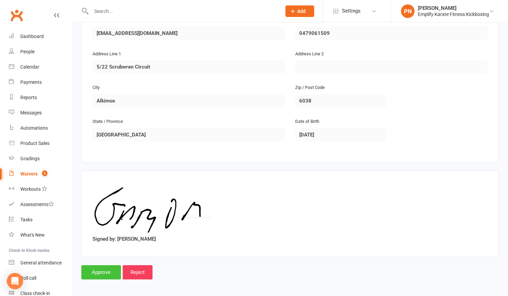
click at [99, 269] on input "Approve" at bounding box center [101, 272] width 40 height 14
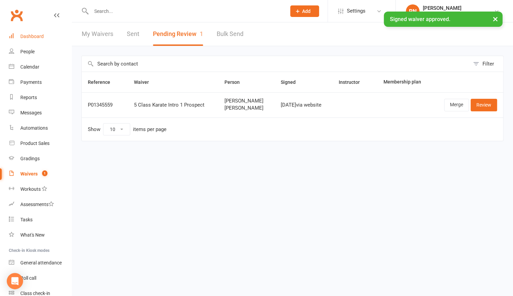
click at [30, 37] on div "Dashboard" at bounding box center [31, 36] width 23 height 5
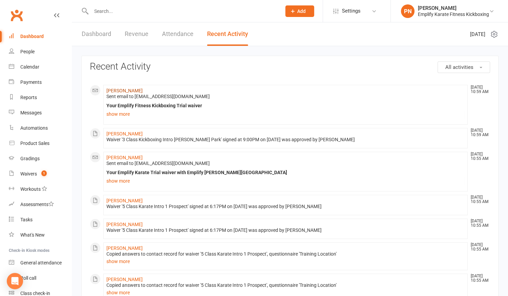
click at [118, 89] on link "[PERSON_NAME]" at bounding box center [124, 90] width 36 height 5
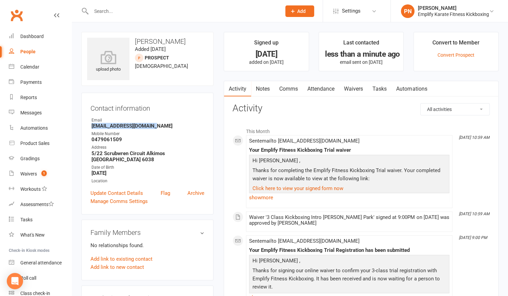
drag, startPoint x: 94, startPoint y: 126, endPoint x: 155, endPoint y: 127, distance: 61.0
click at [155, 127] on strong "omahonygary85@gmail.com" at bounding box center [148, 126] width 113 height 6
copy strong "omahonygary85@gmail.com"
click at [39, 66] on link "Calendar" at bounding box center [40, 66] width 63 height 15
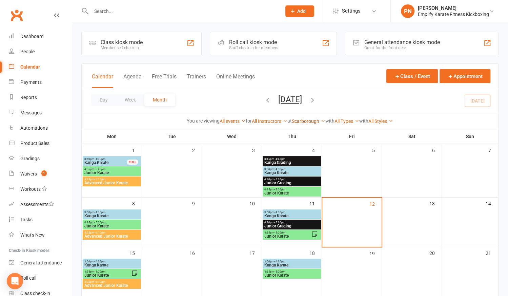
click at [312, 121] on link "Scarborough" at bounding box center [309, 120] width 34 height 5
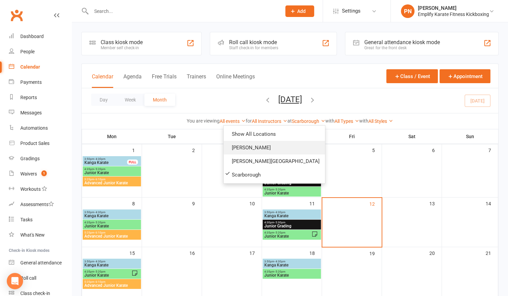
click at [288, 149] on link "[PERSON_NAME]" at bounding box center [274, 148] width 101 height 14
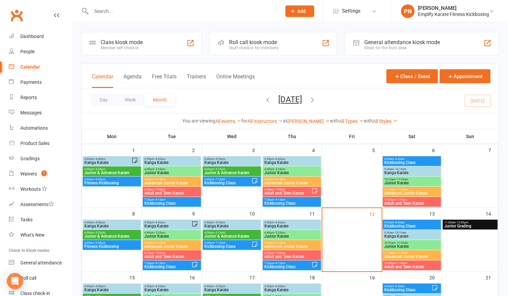
click at [423, 223] on span "8:00am - 8:45am" at bounding box center [412, 222] width 56 height 3
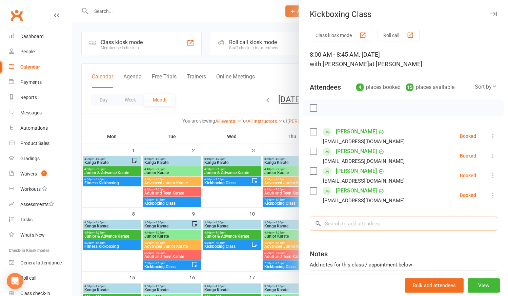
click at [381, 225] on input "search" at bounding box center [404, 223] width 188 height 14
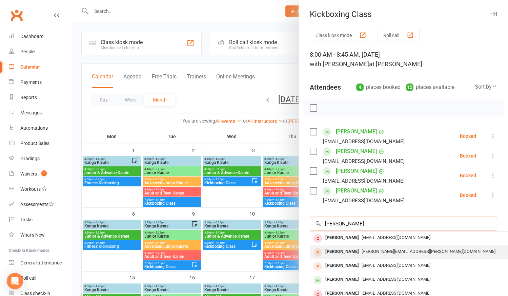
type input "olivia"
click at [370, 253] on span "olivia.giuffre@hotmail.com" at bounding box center [429, 251] width 134 height 5
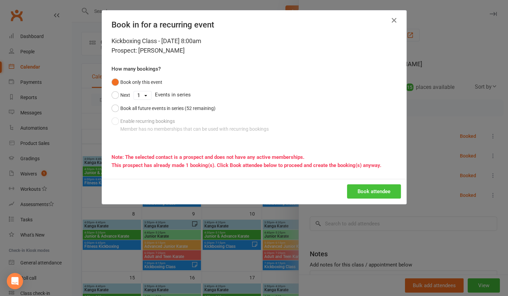
click at [373, 192] on button "Book attendee" at bounding box center [374, 191] width 54 height 14
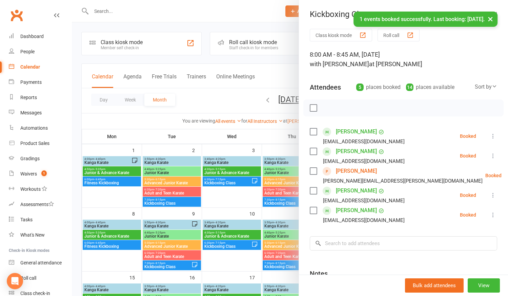
click at [346, 170] on link "Olivia Giuffre" at bounding box center [356, 170] width 41 height 11
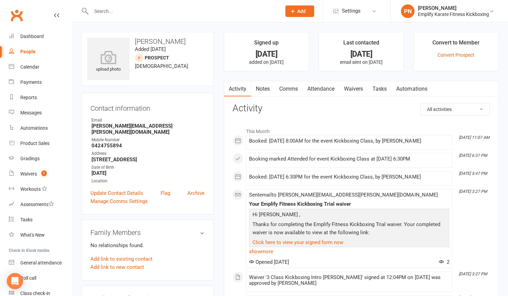
click at [166, 41] on h3 "Olivia Giuffre" at bounding box center [147, 41] width 121 height 7
click at [328, 87] on link "Attendance" at bounding box center [321, 89] width 37 height 16
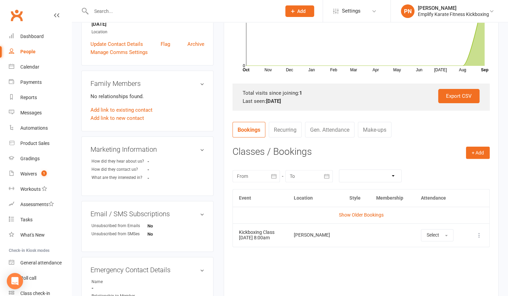
scroll to position [183, 0]
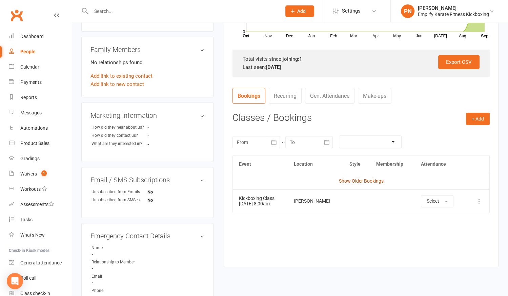
click at [373, 178] on link "Show Older Bookings" at bounding box center [361, 180] width 45 height 5
click at [29, 69] on div "Calendar" at bounding box center [29, 66] width 19 height 5
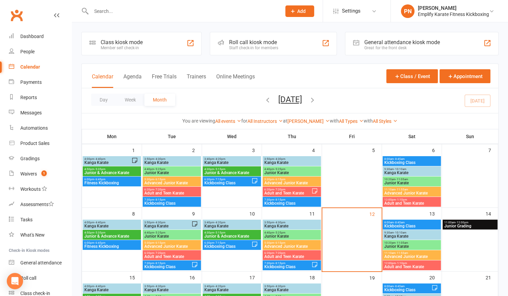
click at [402, 221] on span "- 8:45am" at bounding box center [399, 222] width 11 height 3
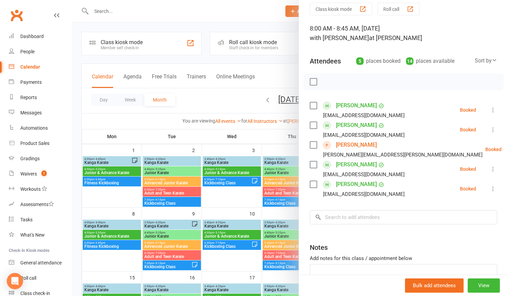
scroll to position [71, 0]
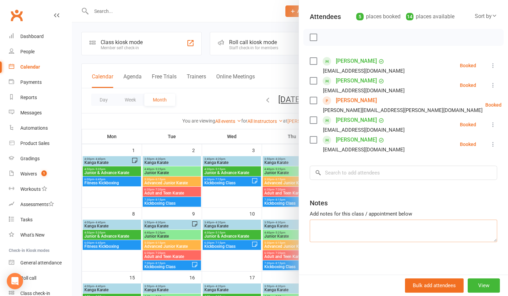
click at [346, 226] on textarea at bounding box center [404, 230] width 188 height 22
type textarea "Olivia 2nd class"
click at [352, 254] on div "Class kiosk mode Roll call 8:00 AM - 8:45 AM, Saturday, September, 13, 2025 wit…" at bounding box center [403, 122] width 209 height 328
click at [243, 261] on div at bounding box center [290, 148] width 436 height 296
